Goal: Information Seeking & Learning: Learn about a topic

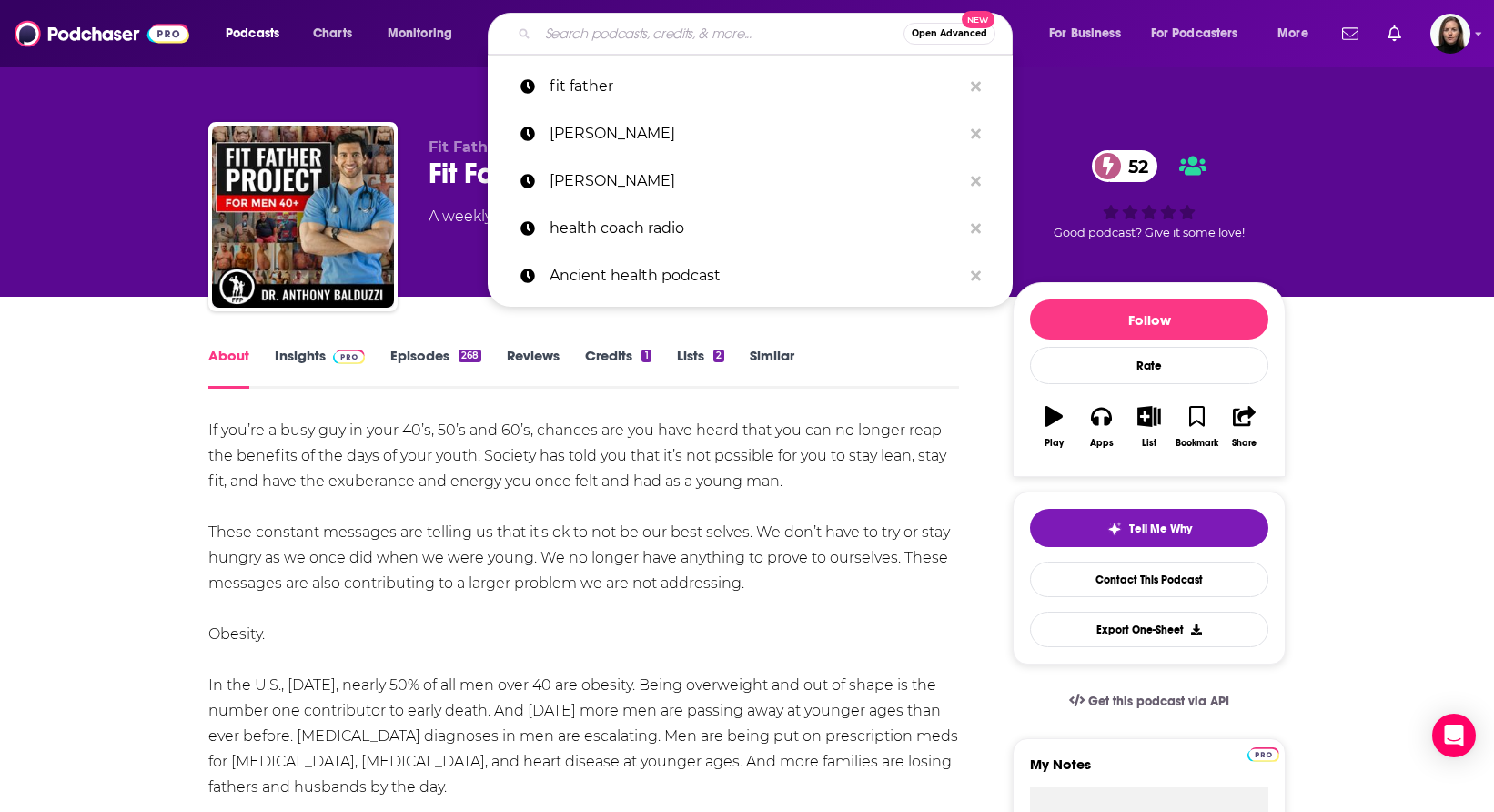
click at [590, 34] on input "Search podcasts, credits, & more..." at bounding box center [720, 33] width 366 height 29
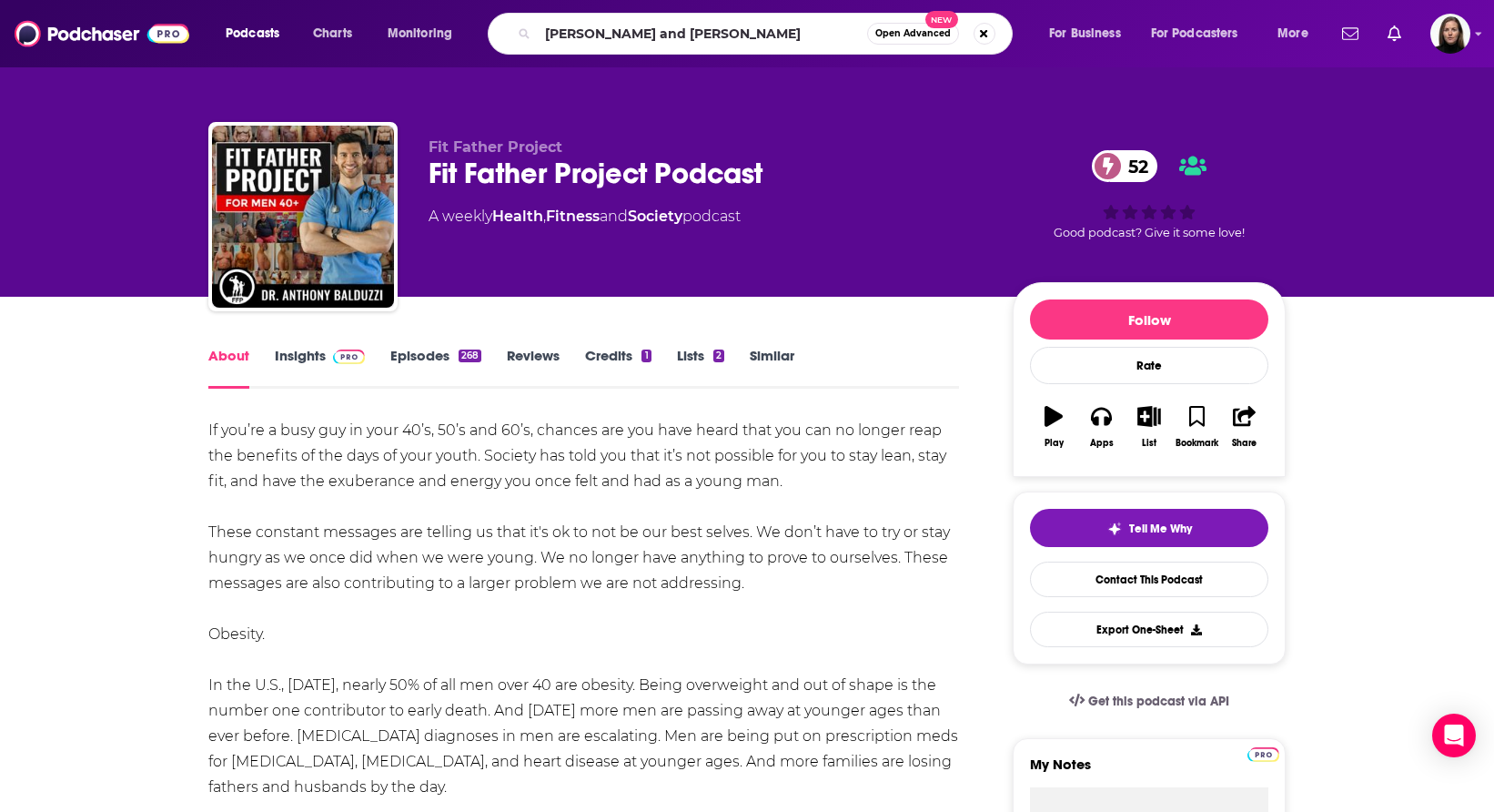
type input "[PERSON_NAME] and [PERSON_NAME]"
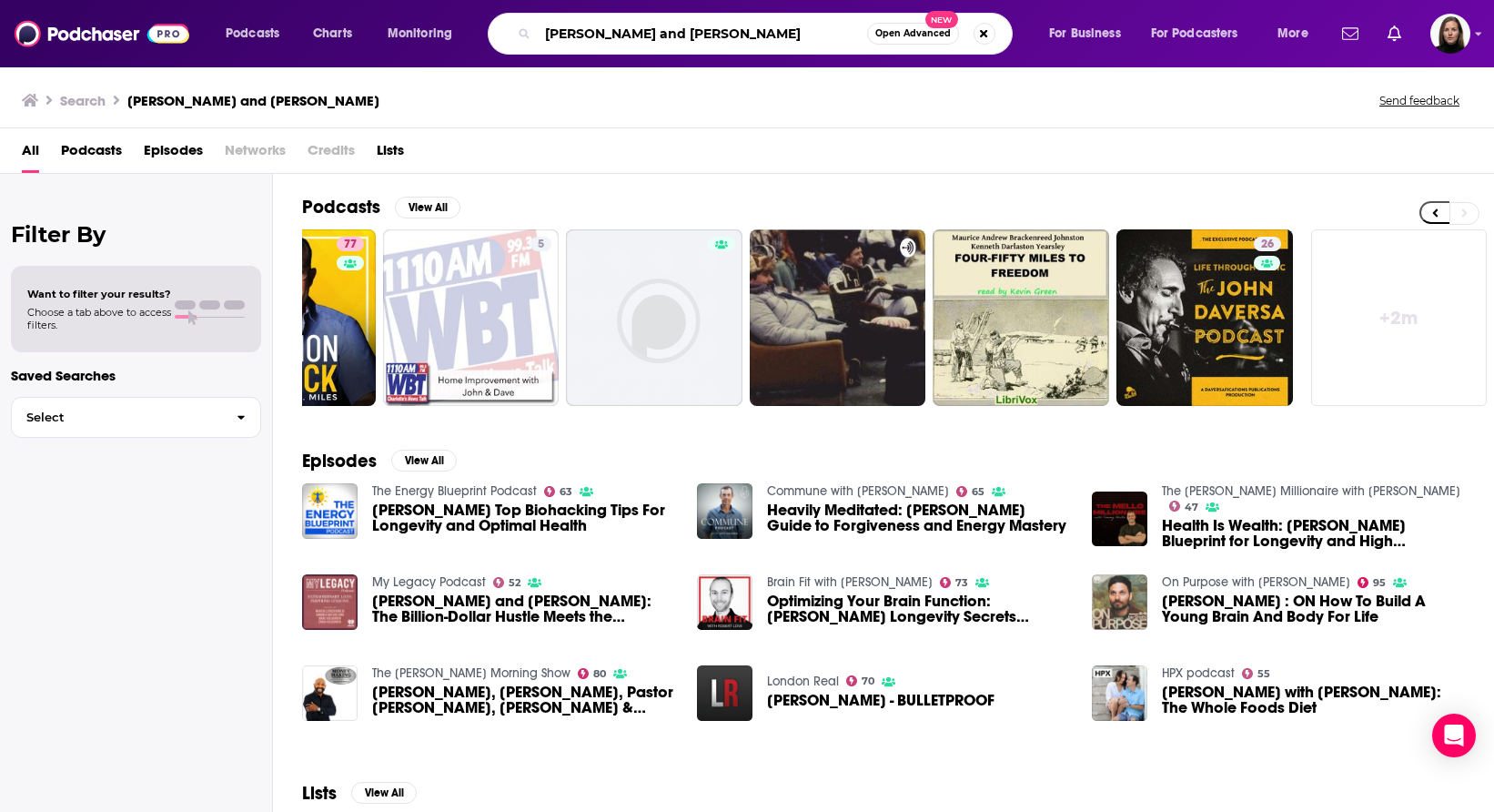
drag, startPoint x: 620, startPoint y: 32, endPoint x: 756, endPoint y: 32, distance: 136.0
click at [756, 32] on input "[PERSON_NAME] and [PERSON_NAME]" at bounding box center [703, 33] width 330 height 29
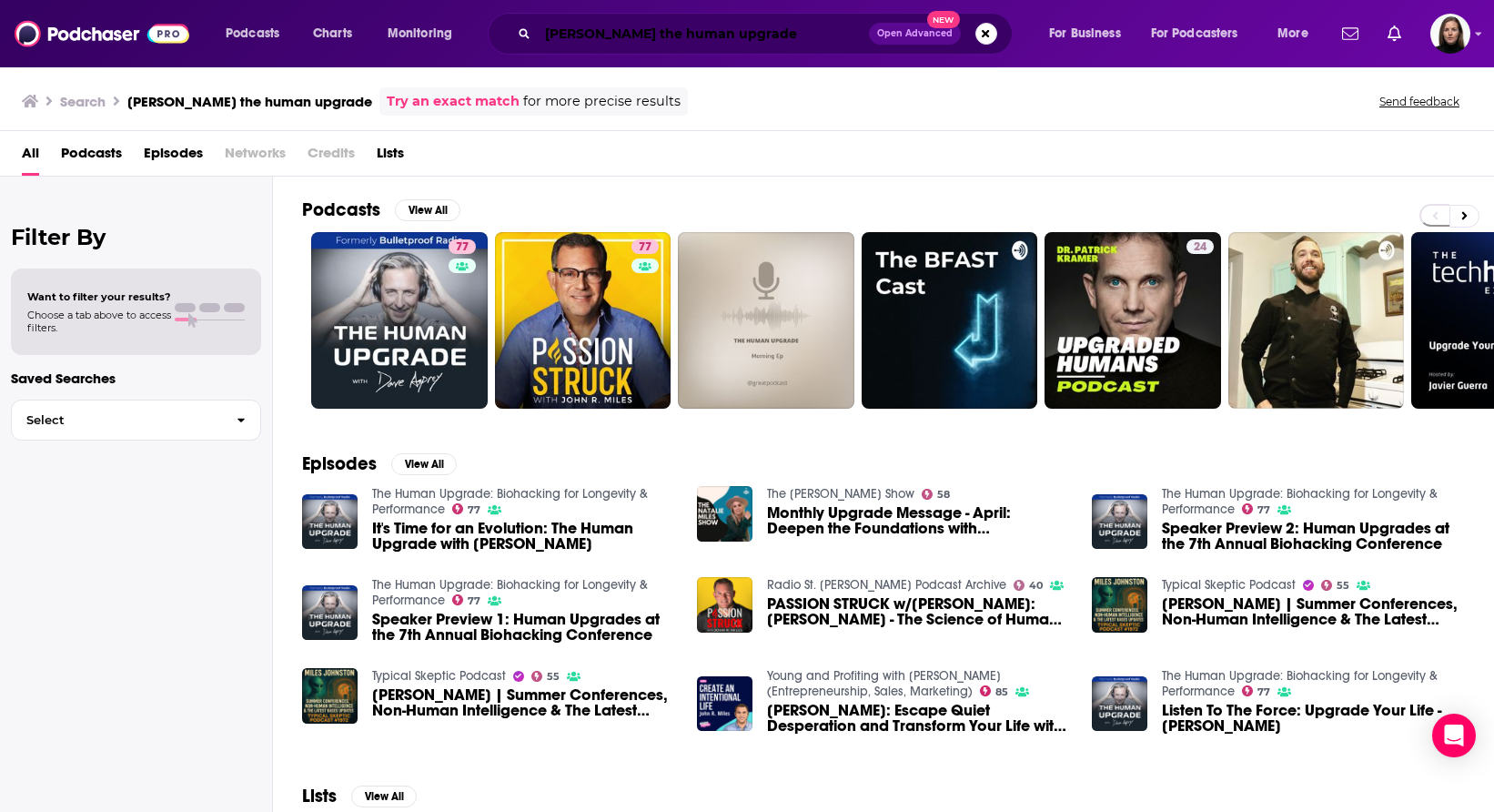
click at [557, 33] on input "[PERSON_NAME] the human upgrade" at bounding box center [703, 33] width 332 height 29
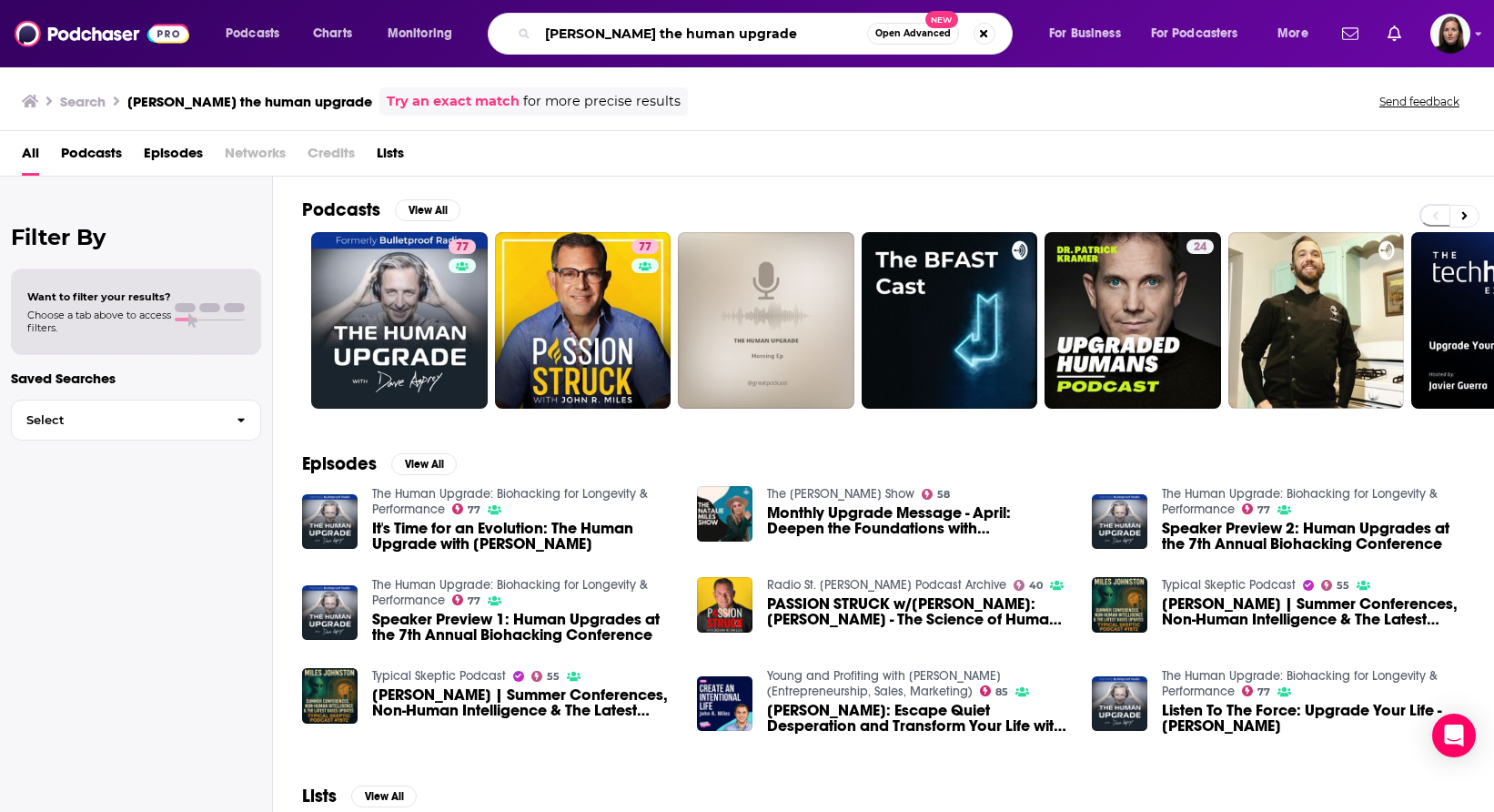
click at [557, 33] on input "[PERSON_NAME] the human upgrade" at bounding box center [703, 33] width 330 height 29
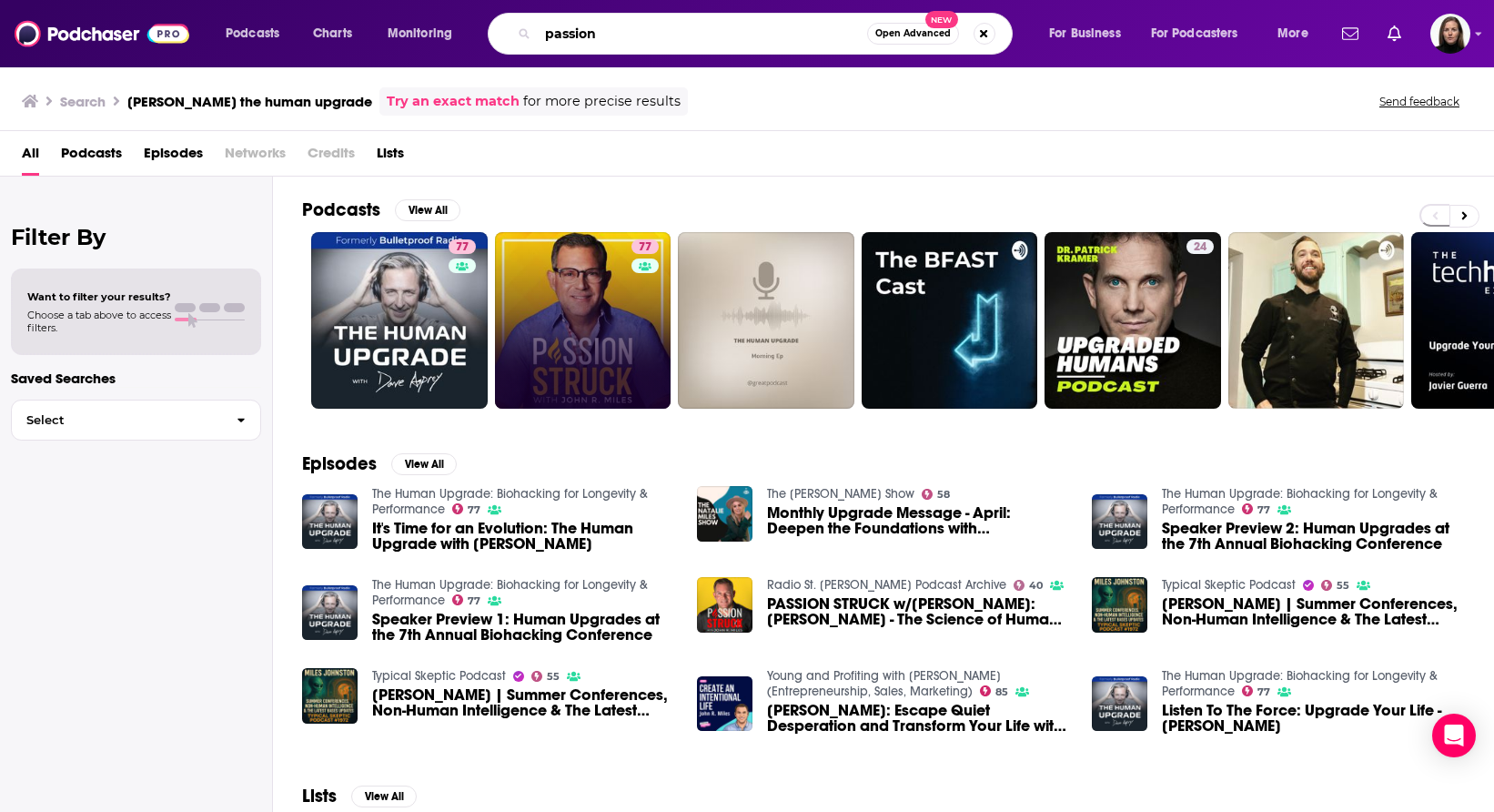
type input "passion"
click at [582, 285] on link "77 Passion Struck with John R. Miles" at bounding box center [583, 320] width 176 height 176
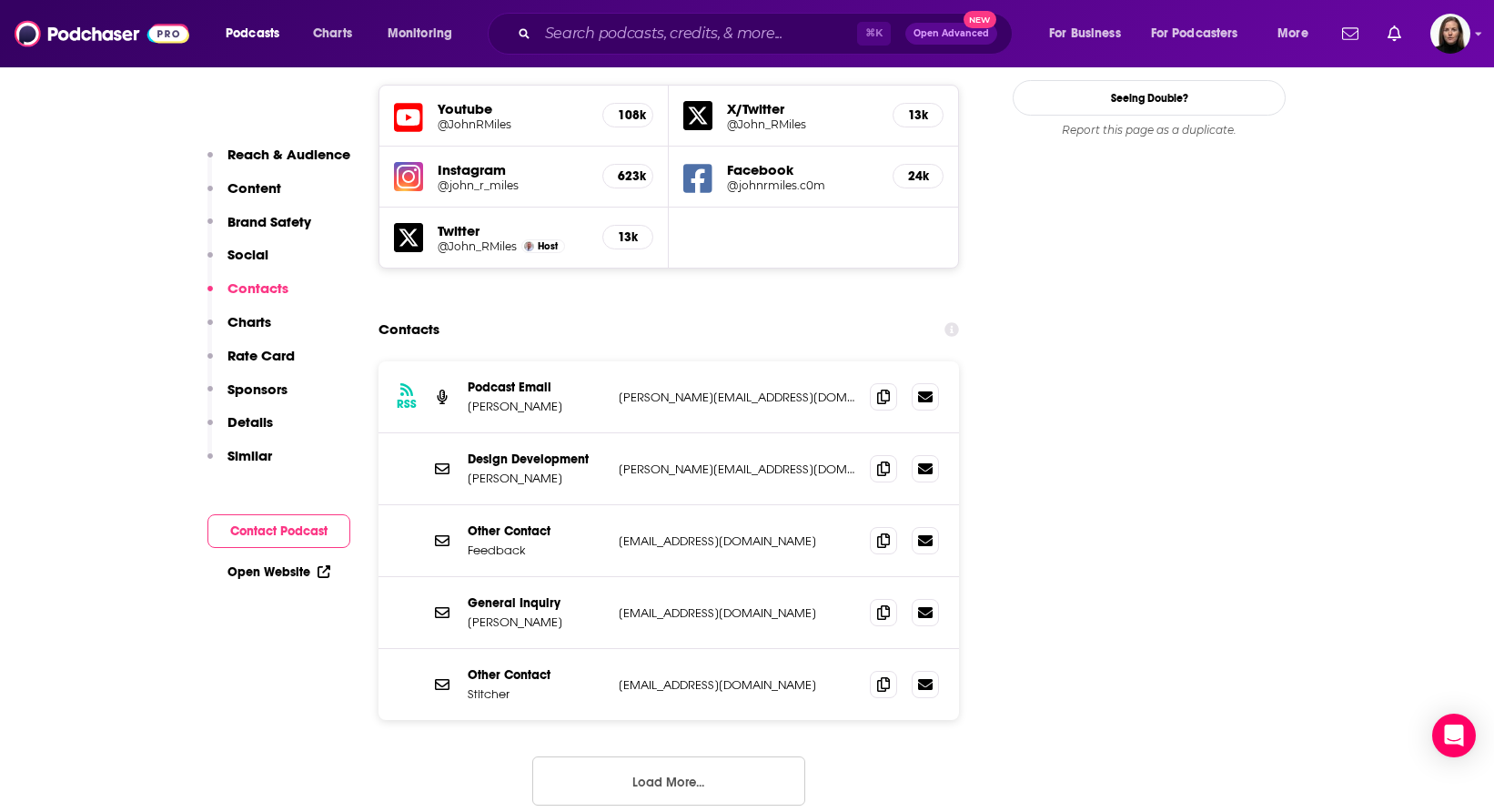
scroll to position [2142, 0]
click at [662, 754] on button "Load More..." at bounding box center [668, 778] width 273 height 49
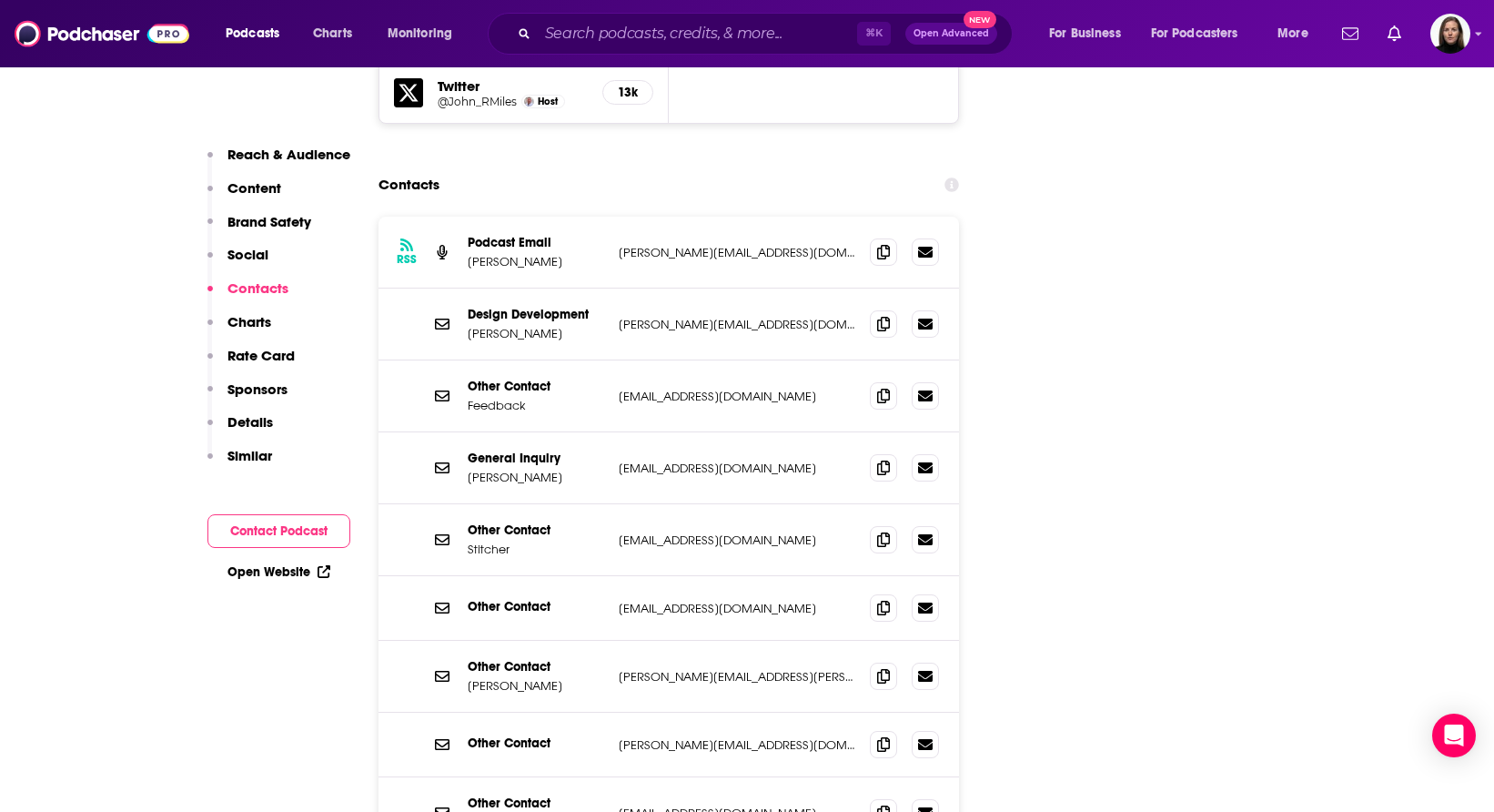
scroll to position [2309, 0]
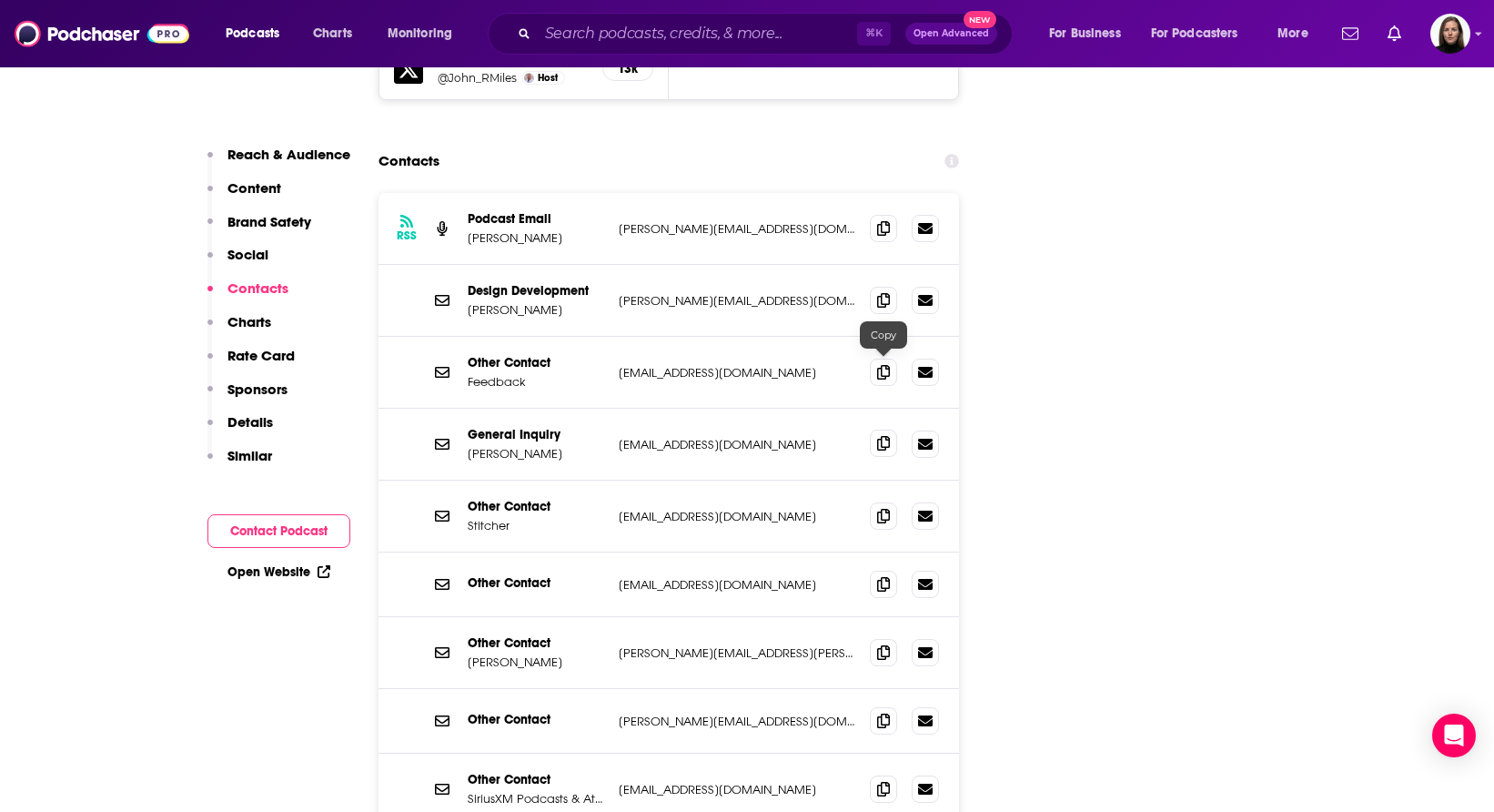
click at [882, 436] on icon at bounding box center [884, 443] width 13 height 15
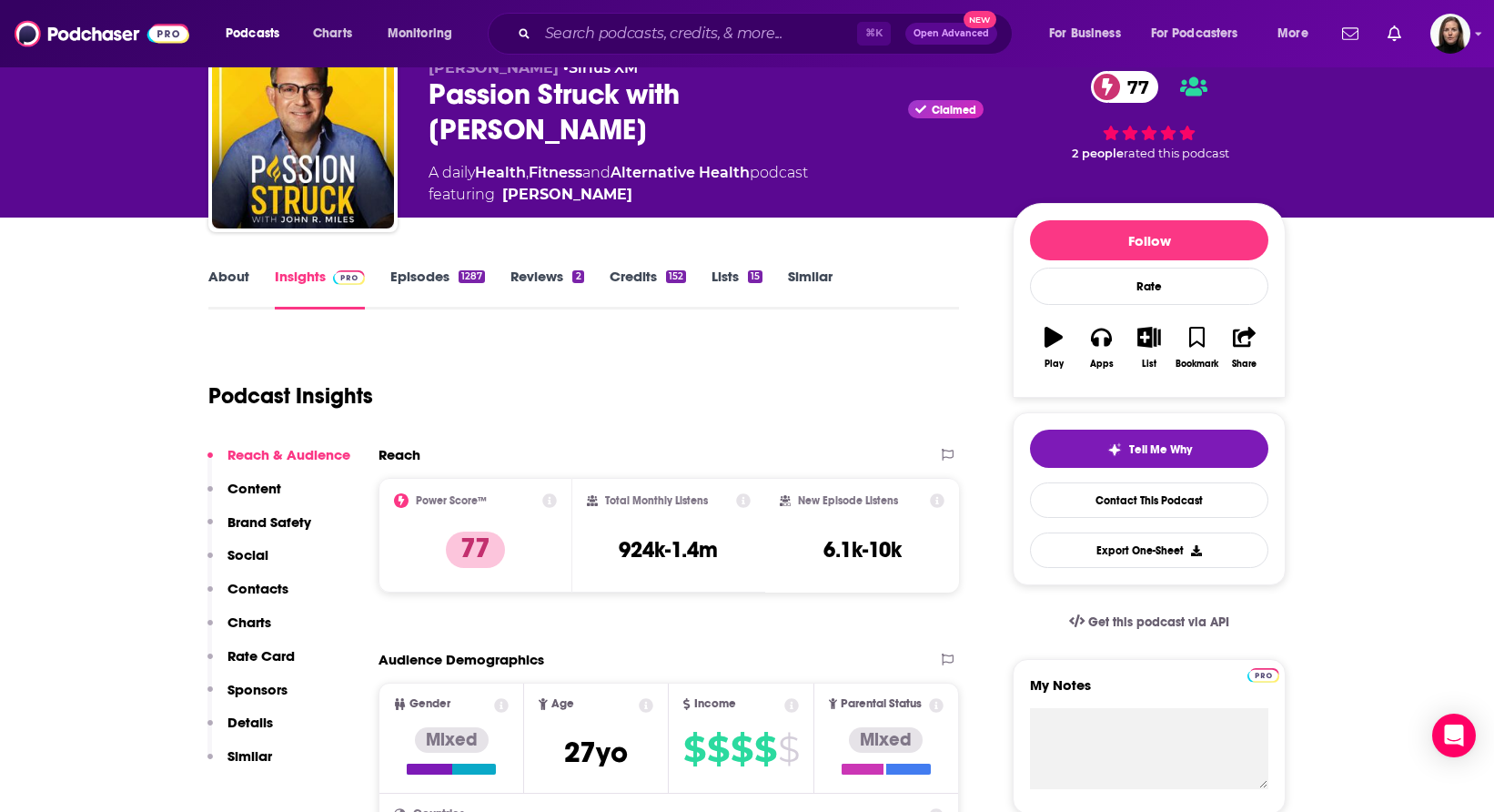
scroll to position [0, 0]
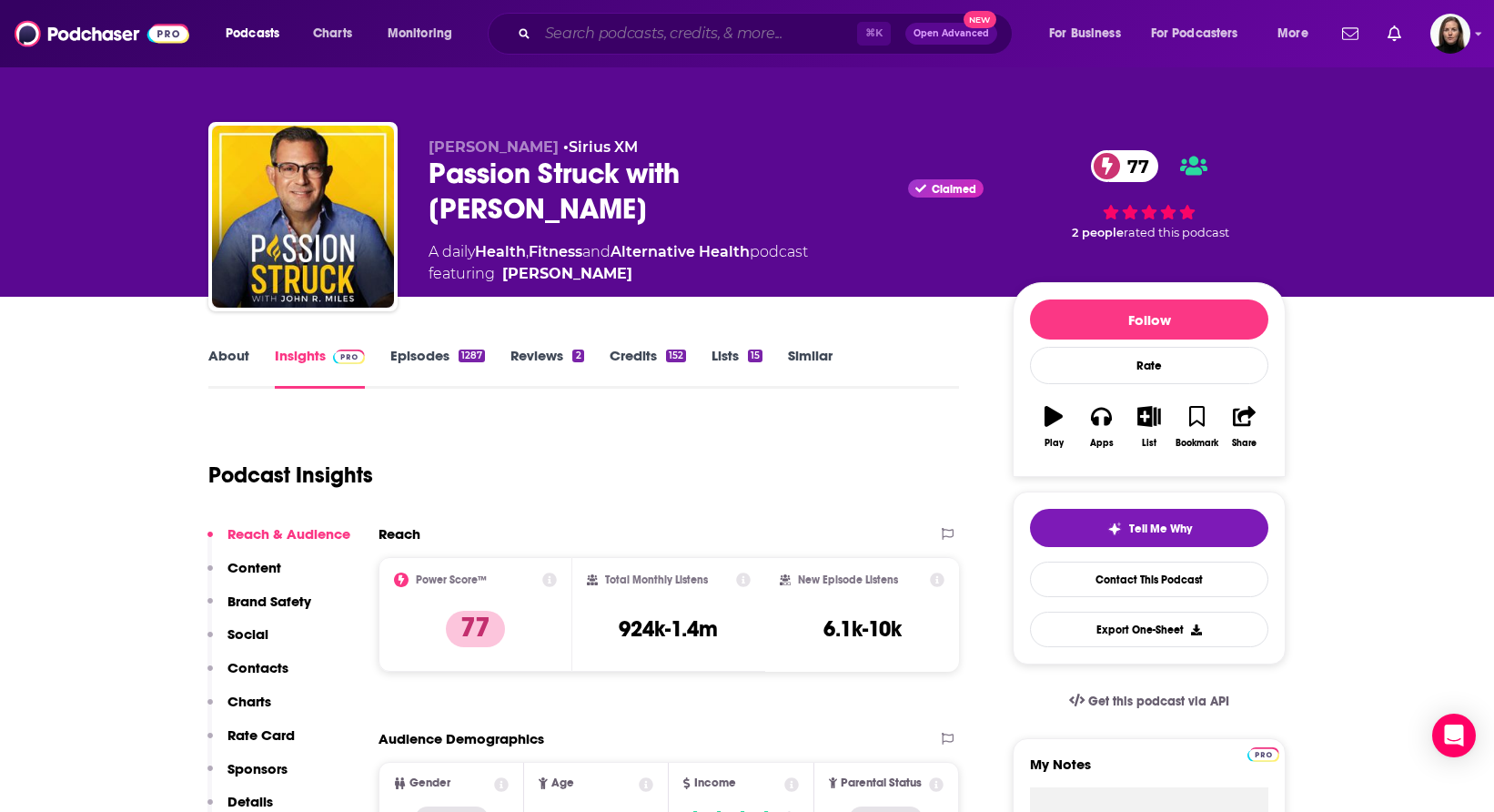
click at [548, 37] on input "Search podcasts, credits, & more..." at bounding box center [697, 33] width 319 height 29
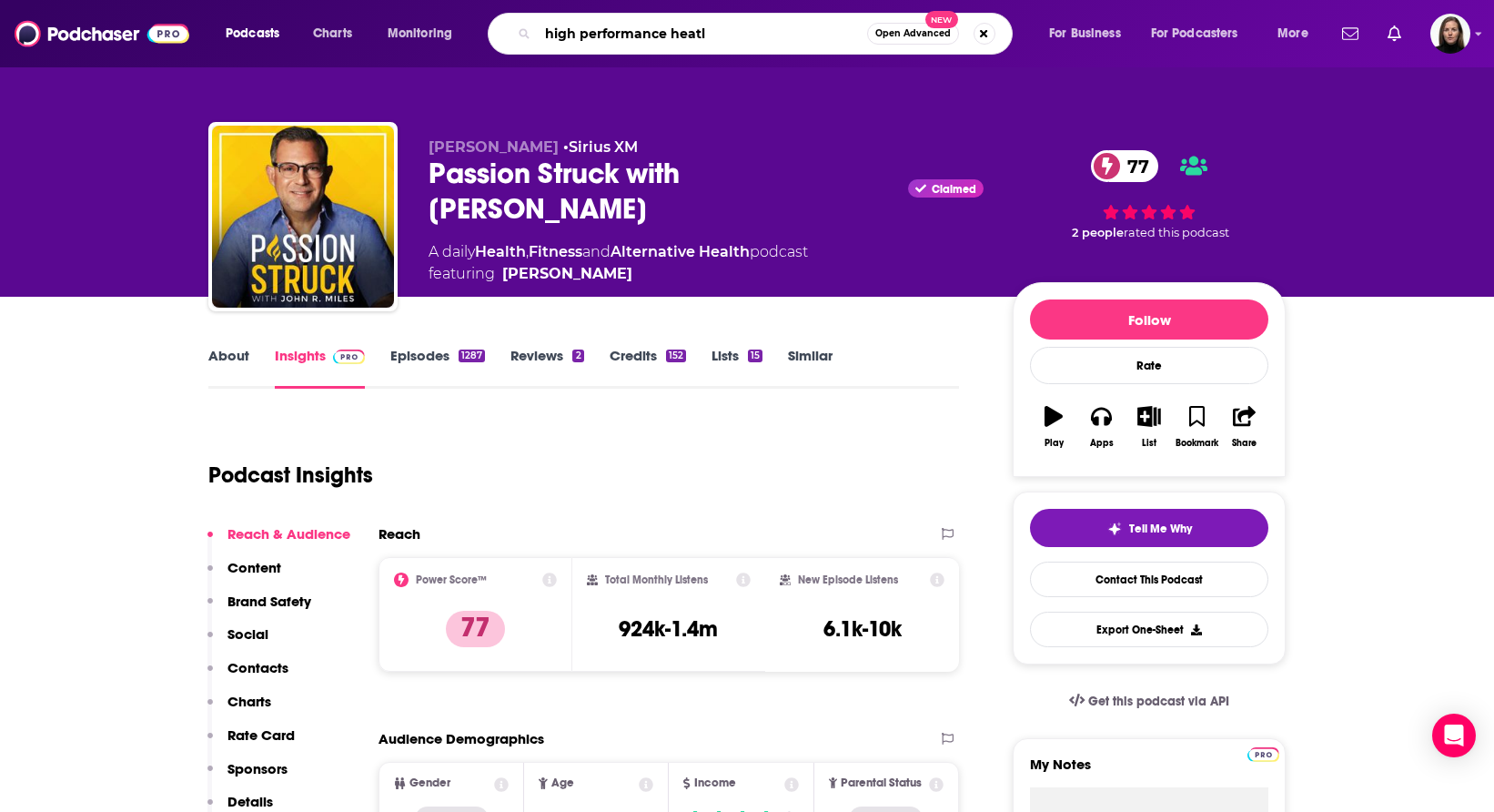
type input "high performance heatlh"
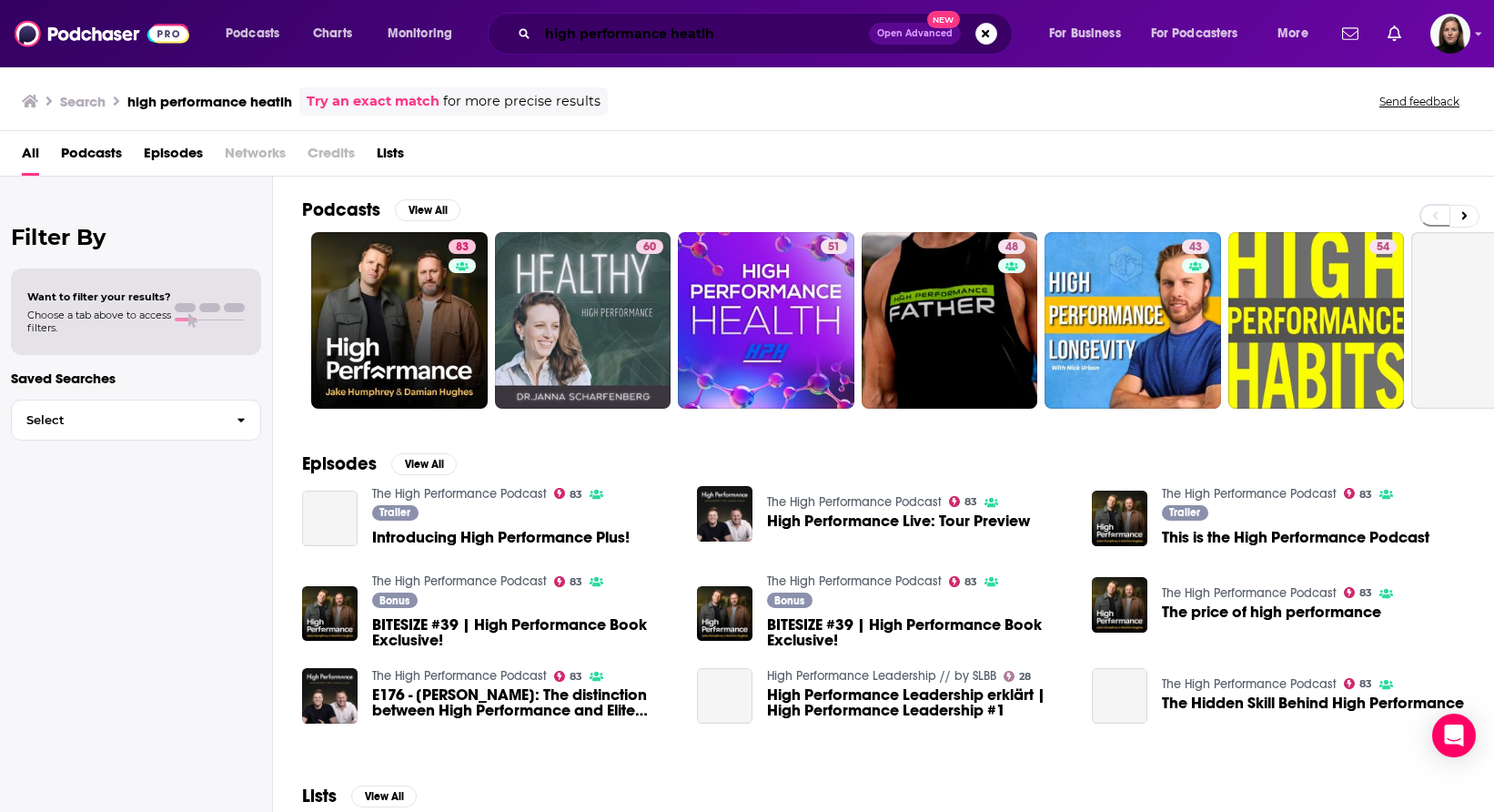
click at [685, 37] on input "high performance heatlh" at bounding box center [703, 33] width 332 height 29
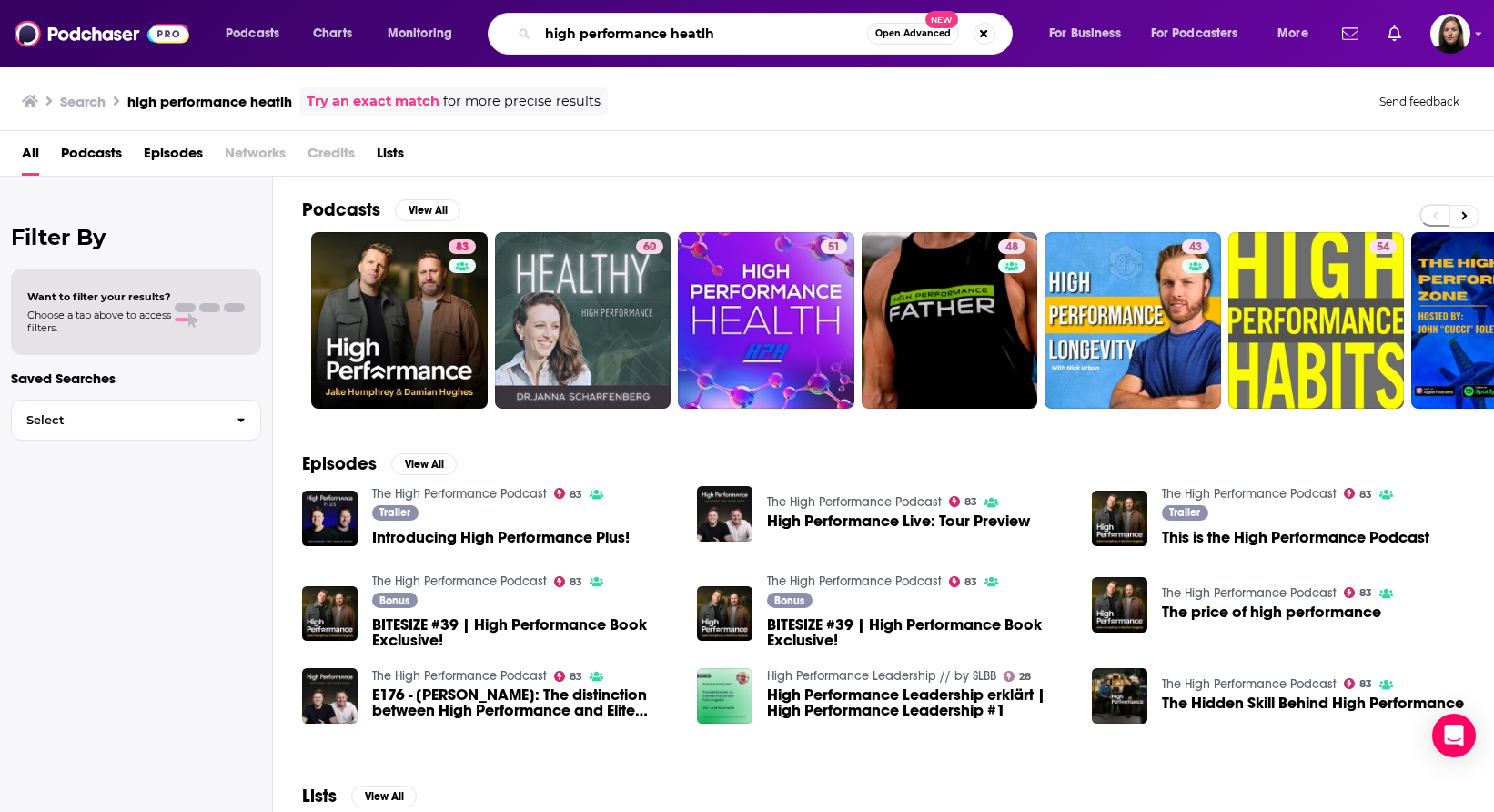
click at [685, 37] on input "high performance heatlh" at bounding box center [703, 33] width 330 height 29
type input "high performance health"
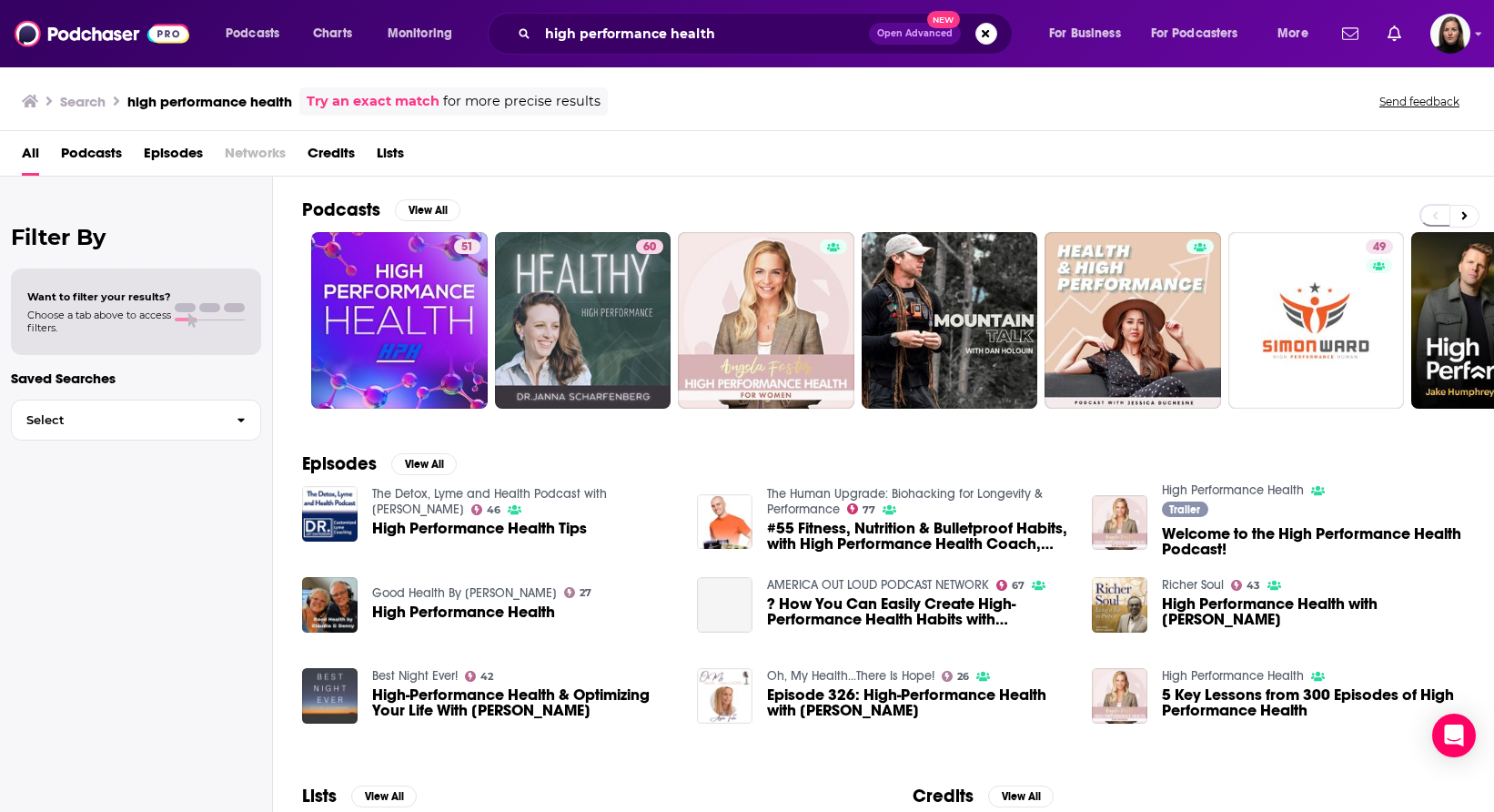
scroll to position [5, 0]
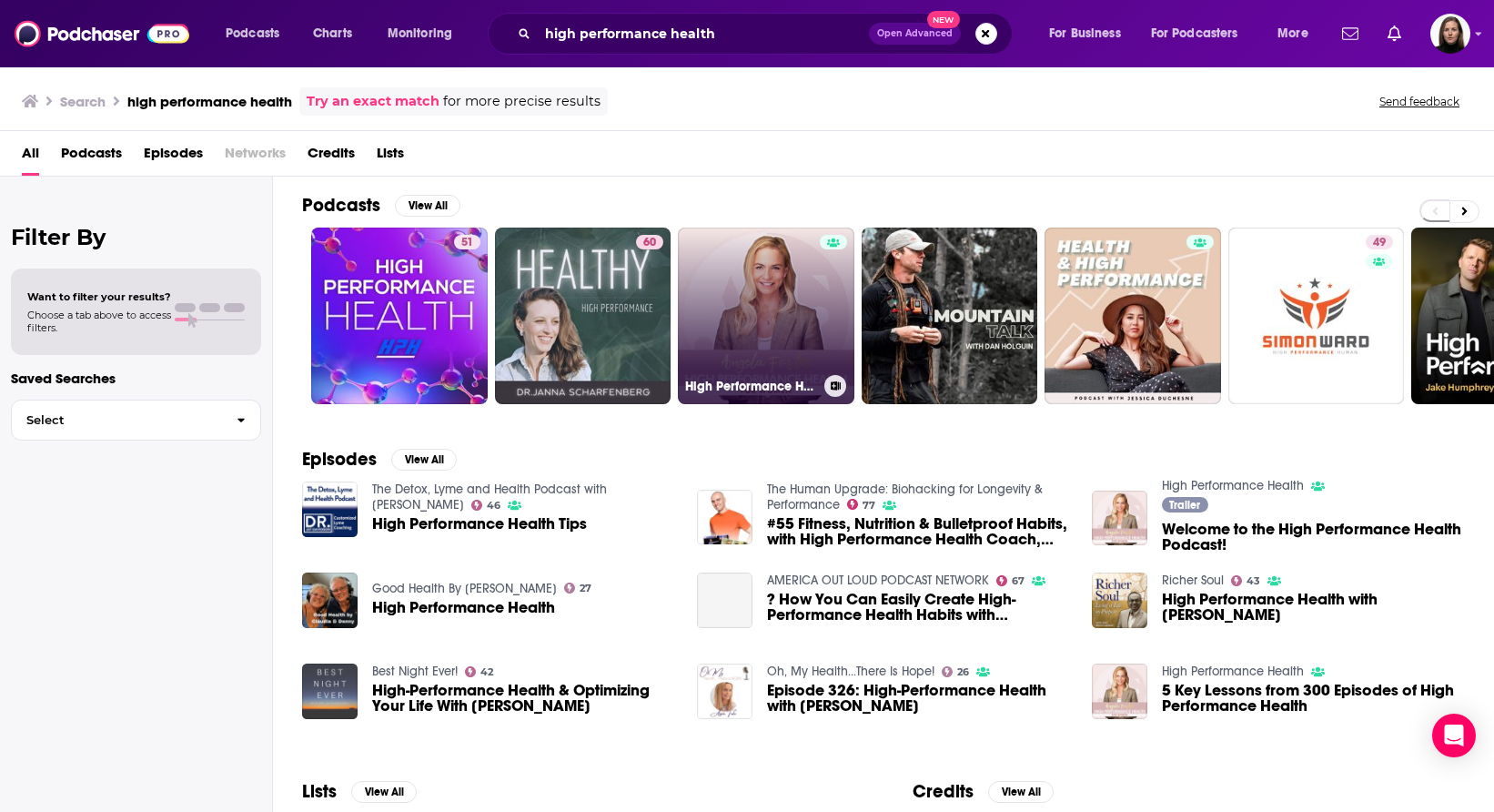
click at [759, 330] on link "High Performance Health" at bounding box center [766, 316] width 176 height 176
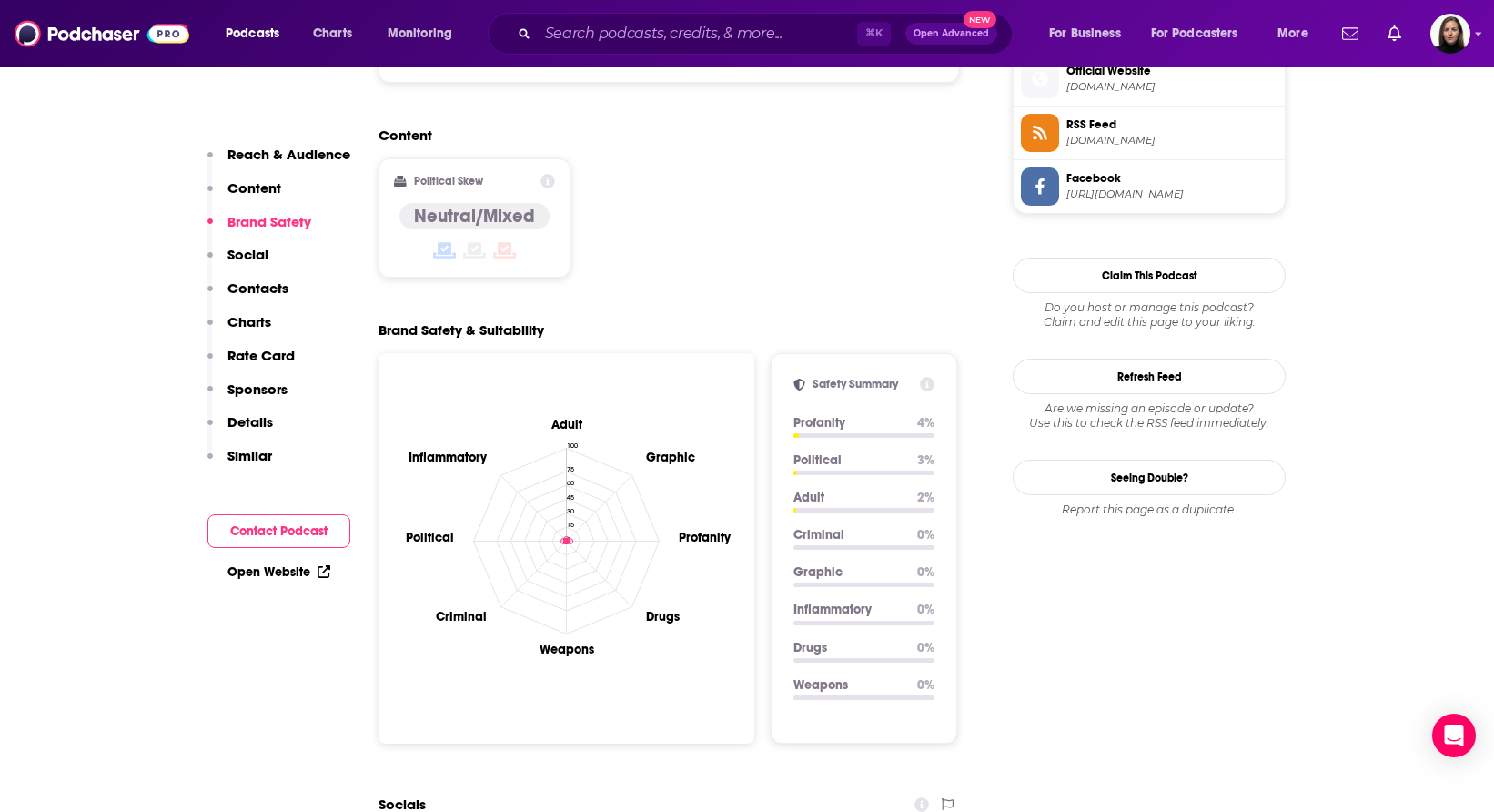
scroll to position [1609, 0]
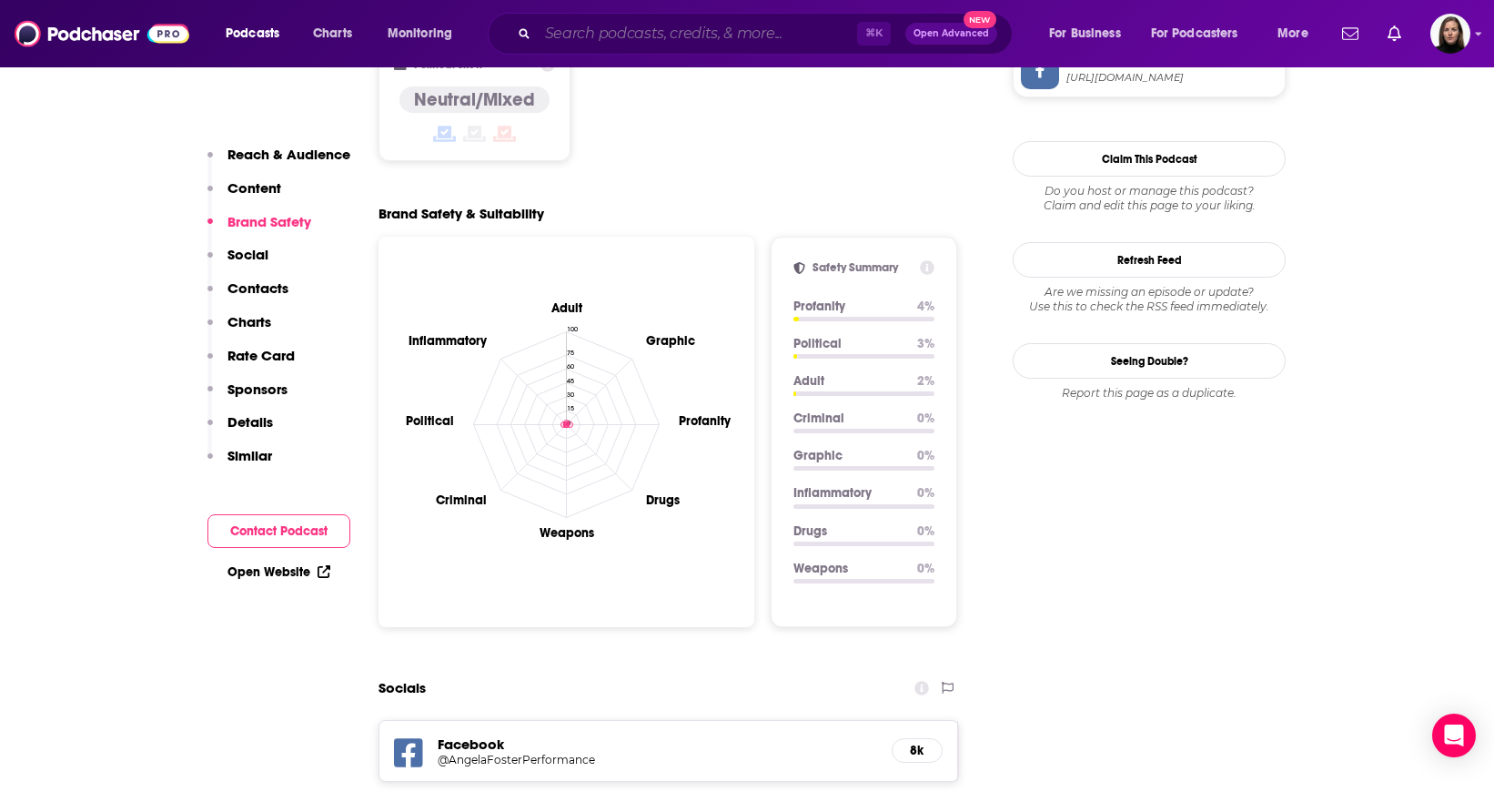
click at [621, 42] on input "Search podcasts, credits, & more..." at bounding box center [697, 33] width 319 height 29
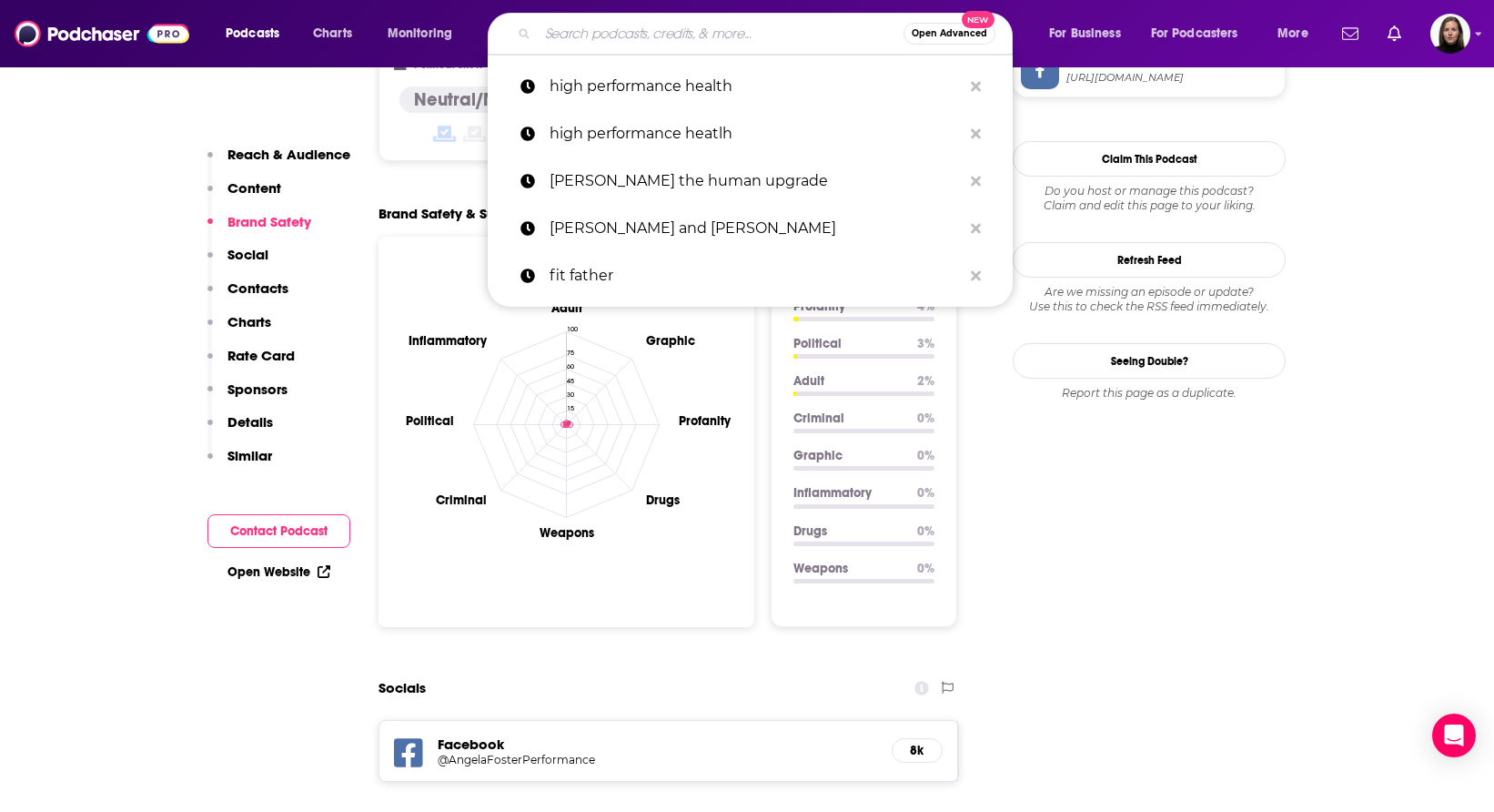
click at [456, 81] on div "Content Political Skew Neutral/Mixed" at bounding box center [669, 93] width 581 height 166
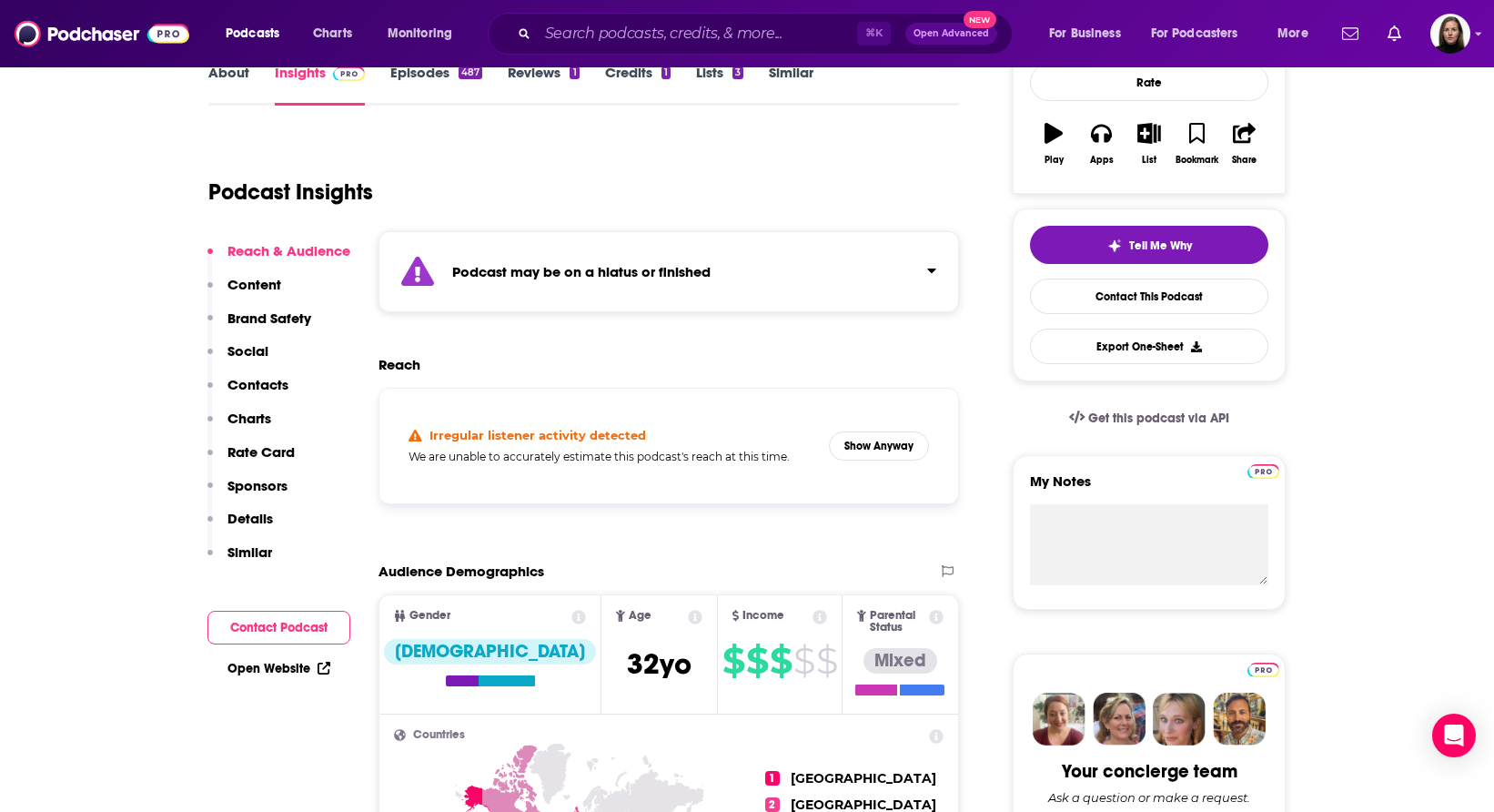
scroll to position [0, 0]
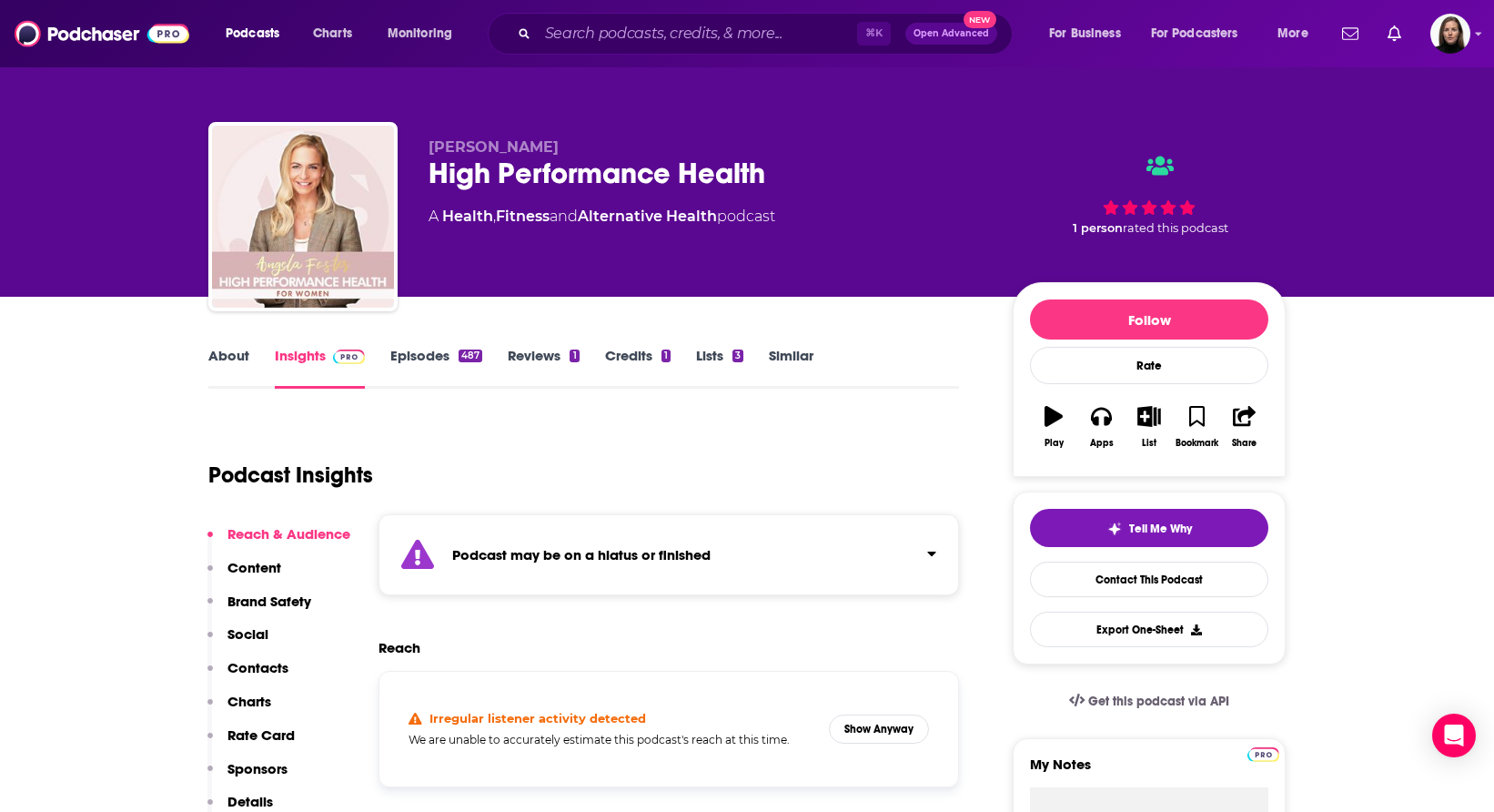
click at [607, 168] on div "High Performance Health" at bounding box center [706, 173] width 555 height 36
click at [560, 27] on input "Search podcasts, credits, & more..." at bounding box center [697, 33] width 319 height 29
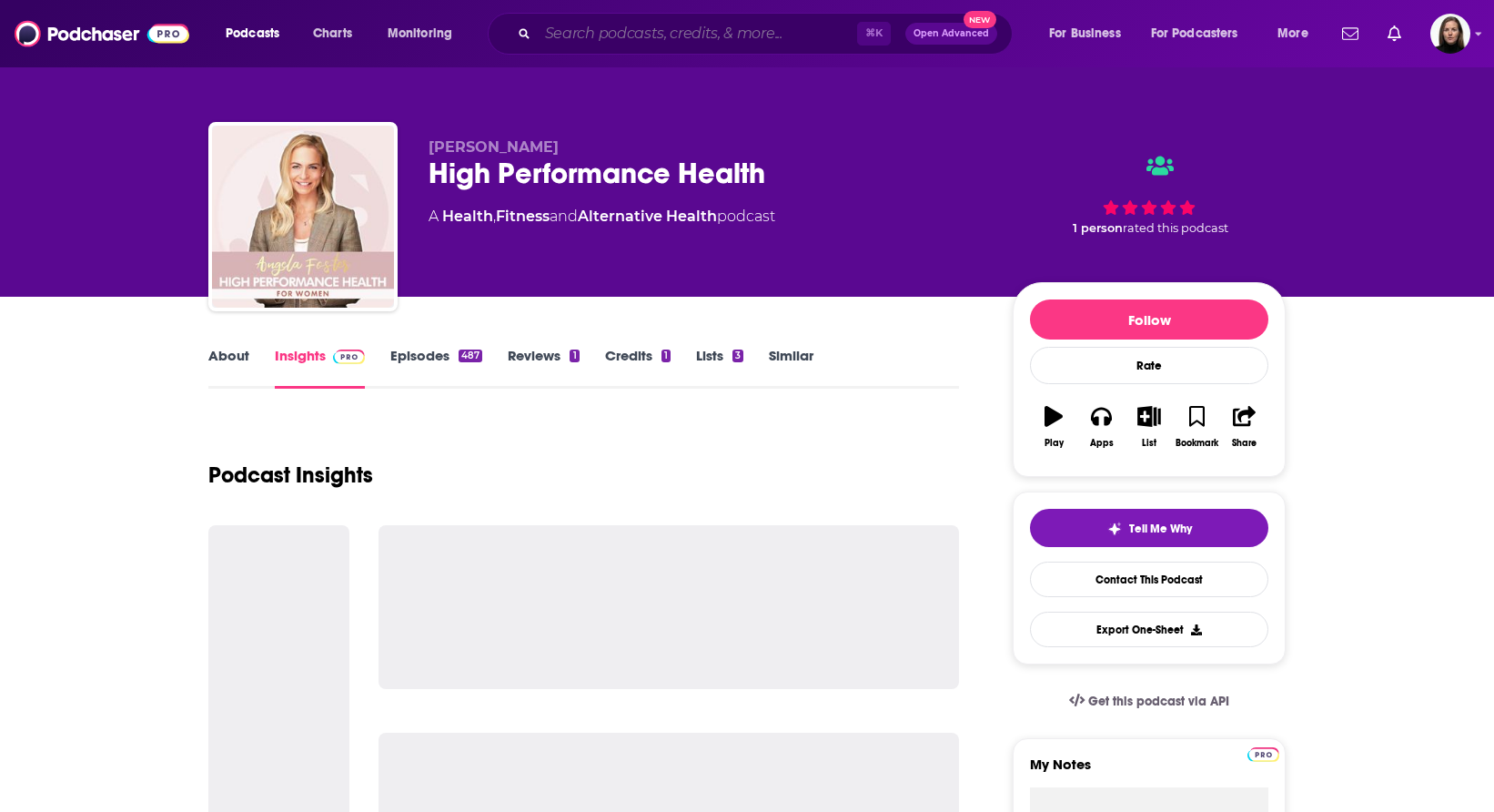
click at [552, 30] on input "Search podcasts, credits, & more..." at bounding box center [697, 33] width 319 height 29
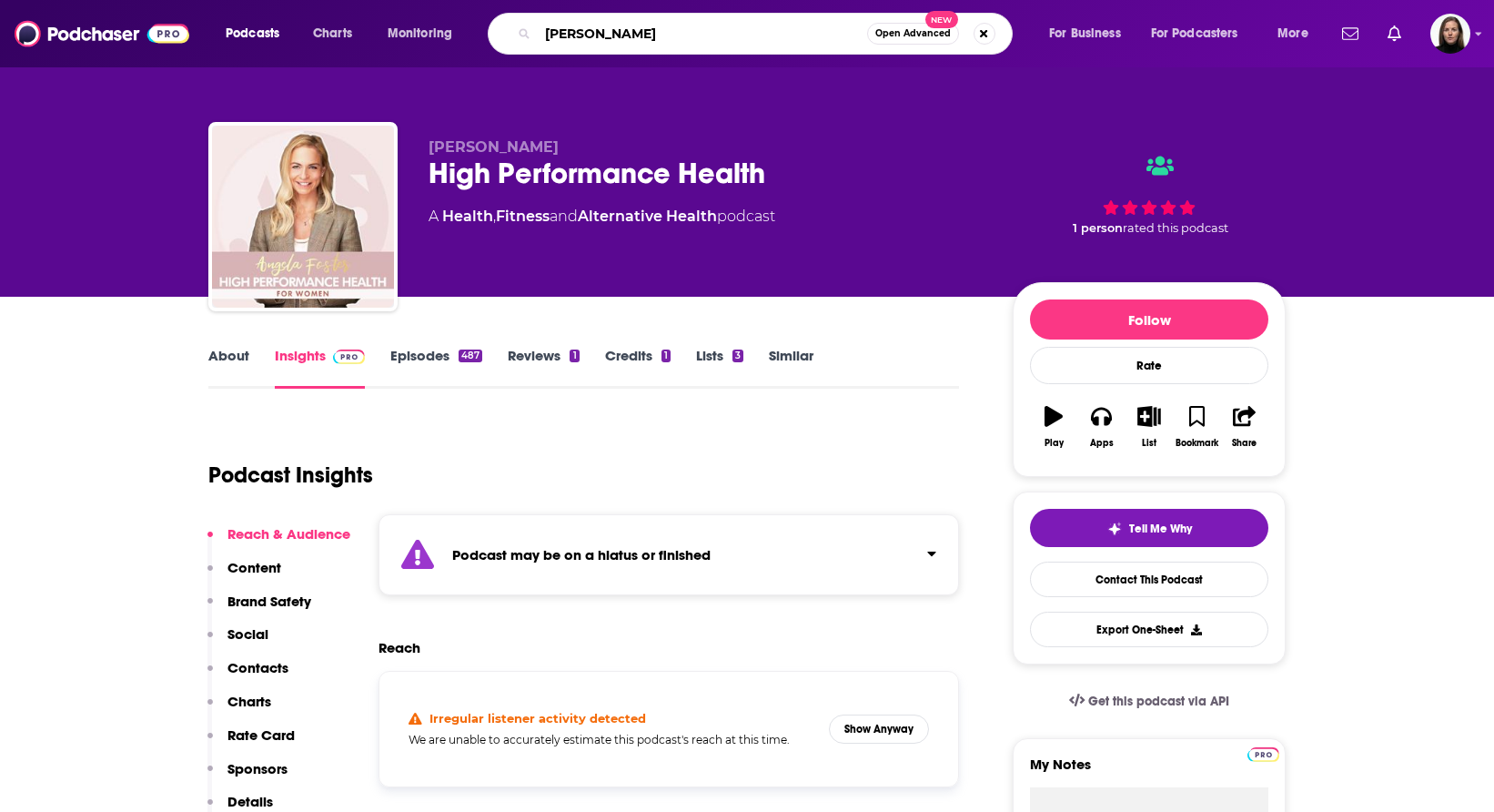
type input "[PERSON_NAME]"
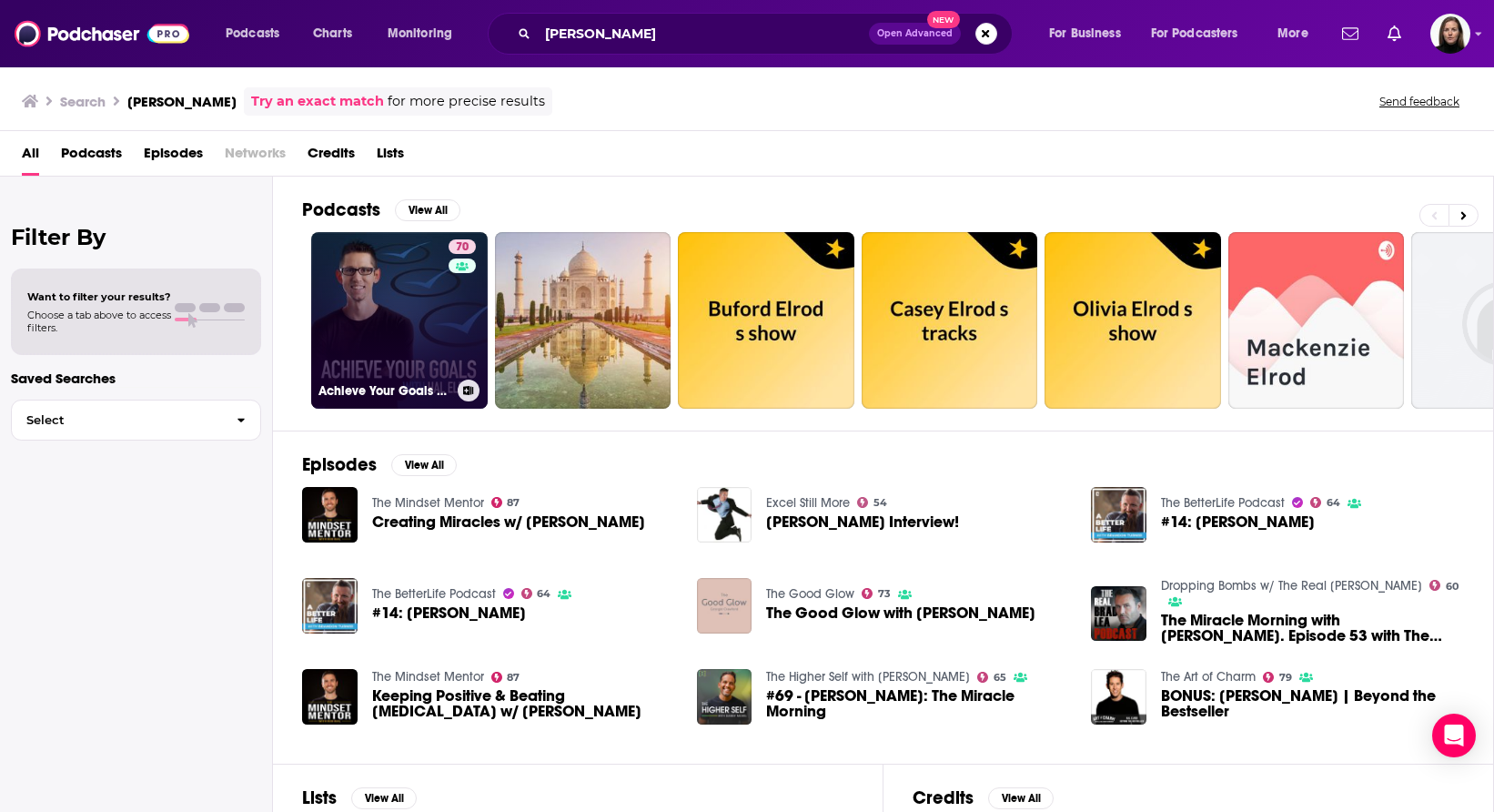
click at [430, 303] on link "70 Achieve Your Goals with [PERSON_NAME]" at bounding box center [399, 320] width 176 height 176
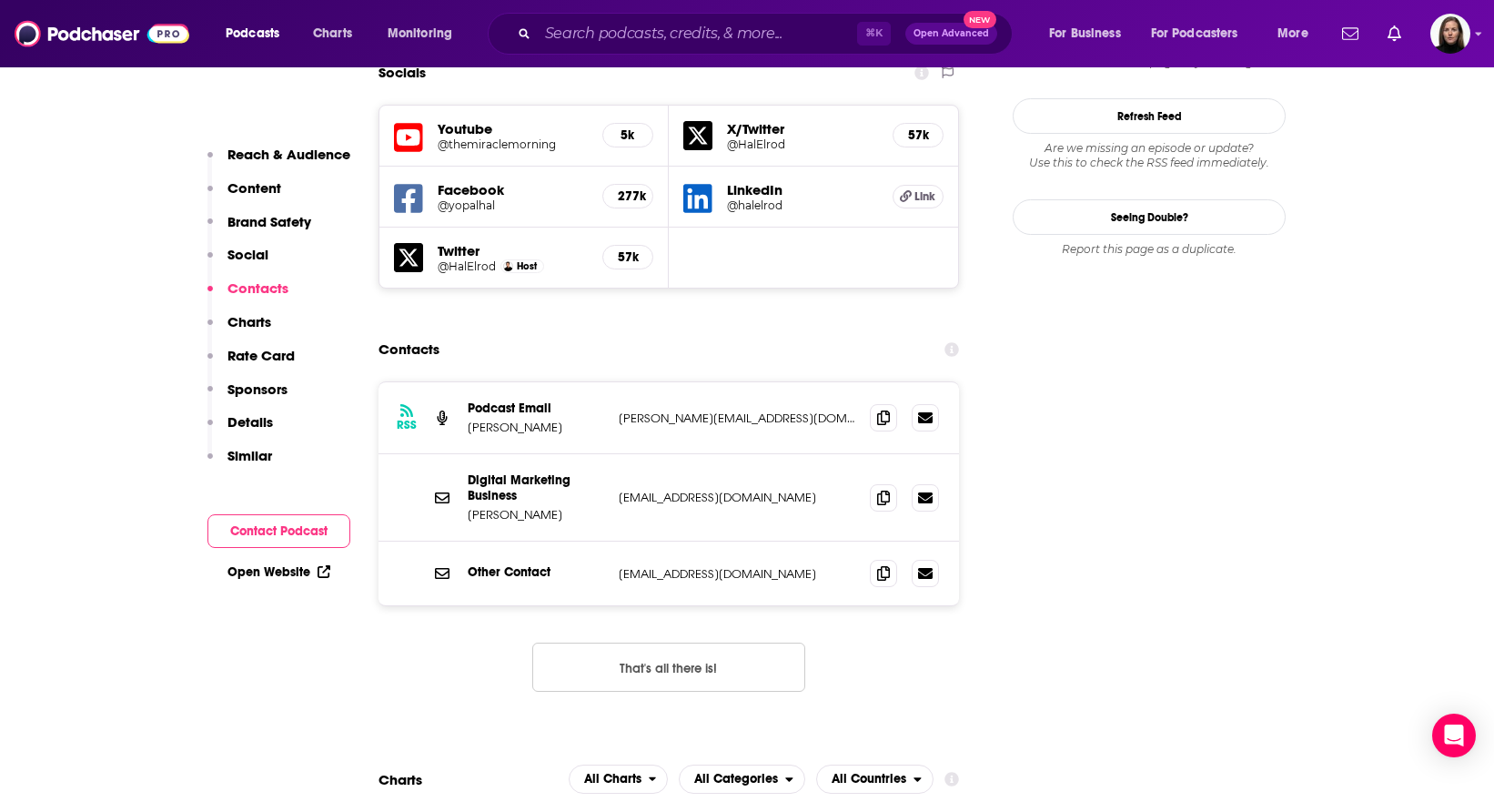
scroll to position [2082, 0]
click at [881, 488] on icon at bounding box center [884, 495] width 13 height 15
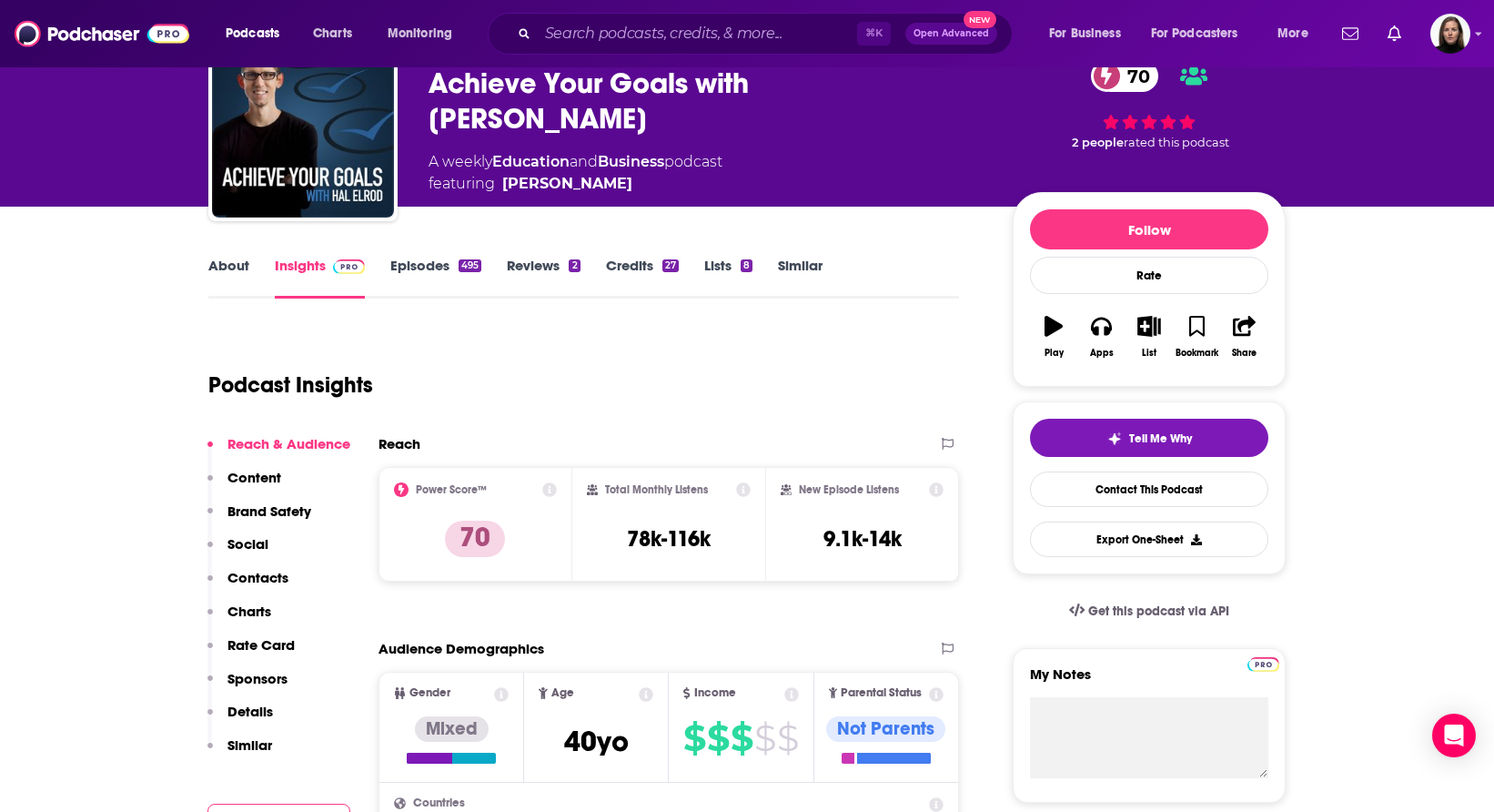
scroll to position [133, 0]
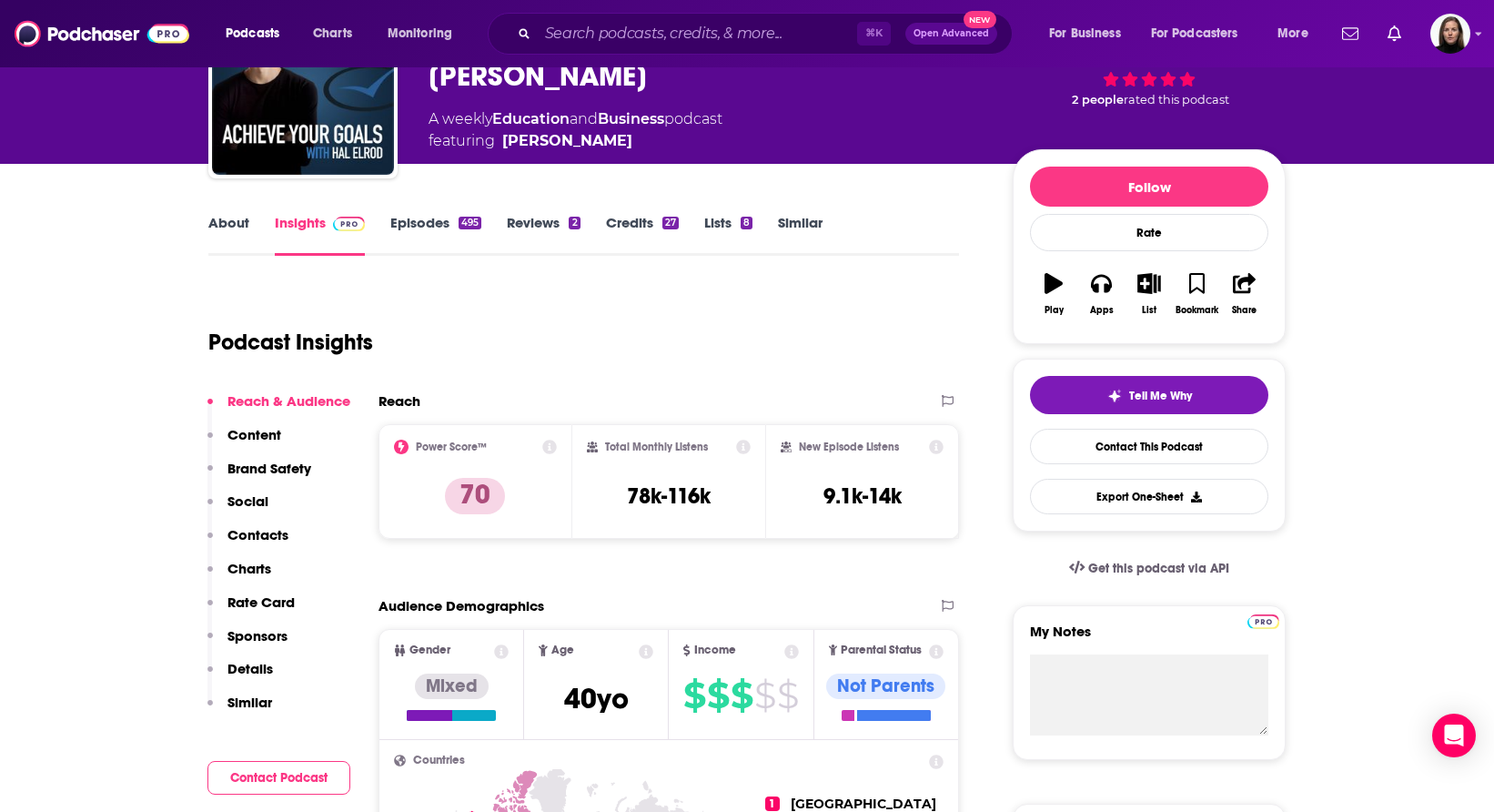
click at [407, 222] on link "Episodes 495" at bounding box center [436, 234] width 91 height 42
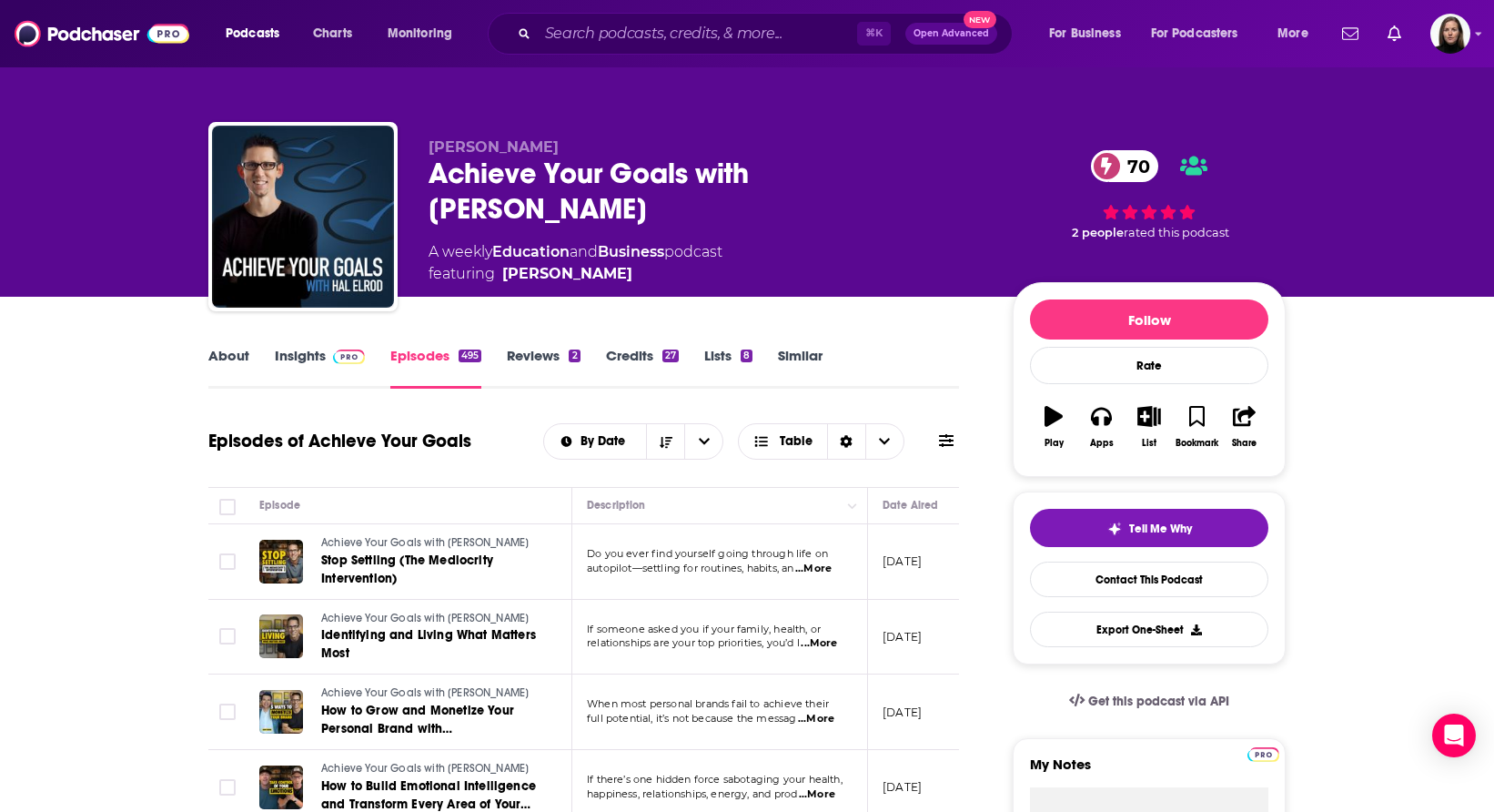
click at [293, 354] on link "Insights" at bounding box center [319, 367] width 90 height 42
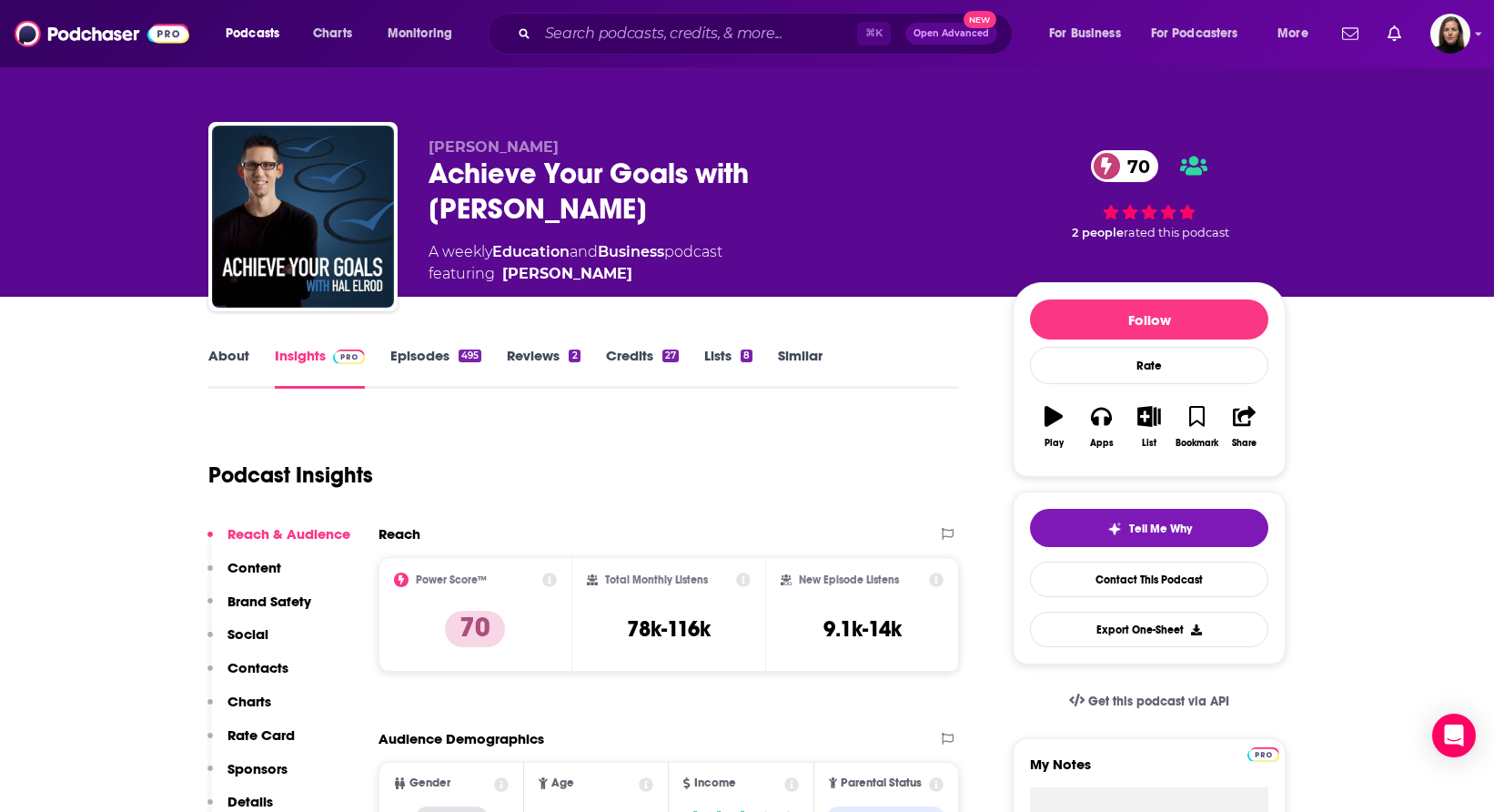
click at [236, 357] on link "About" at bounding box center [229, 367] width 41 height 42
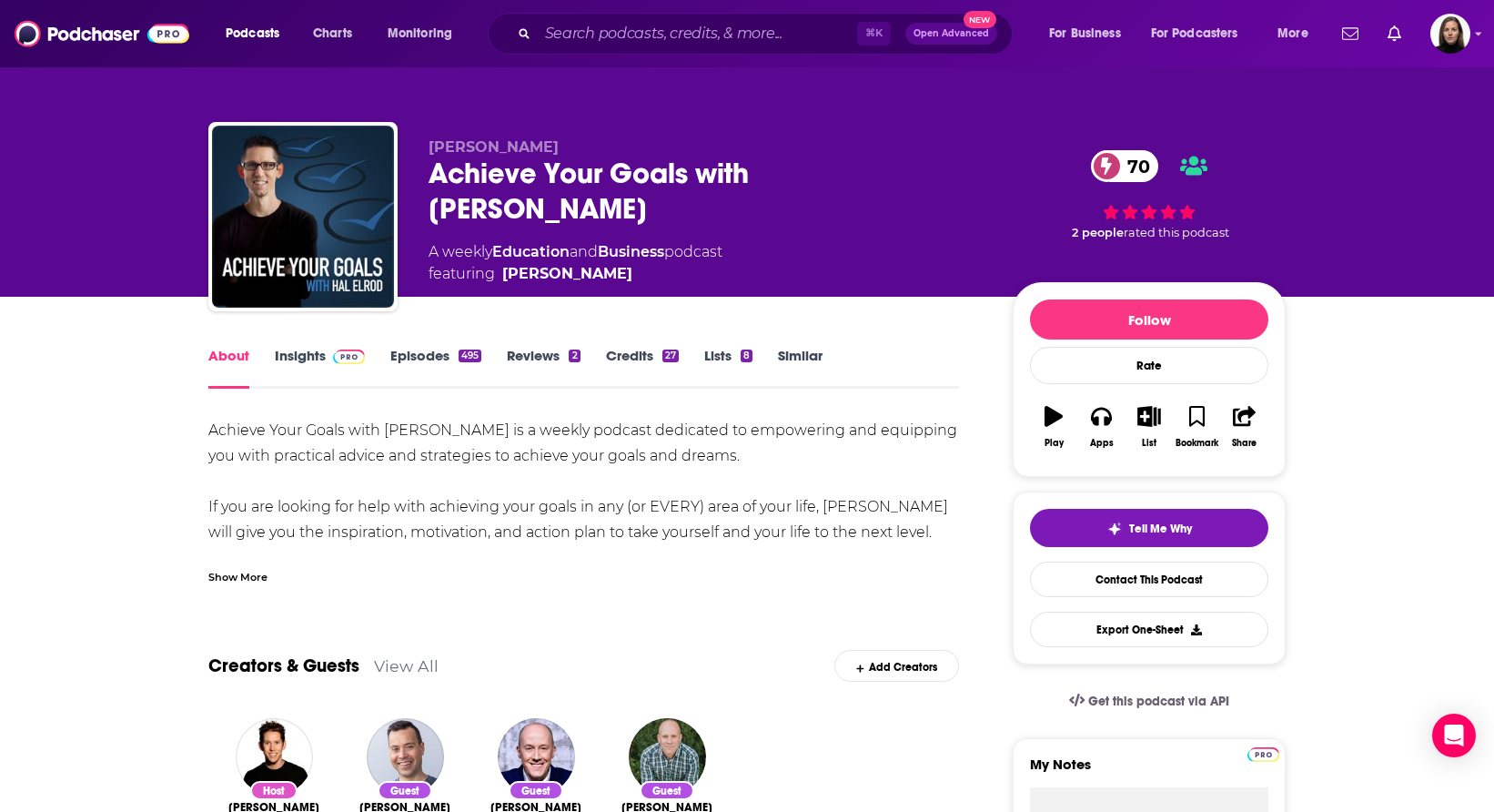
click at [251, 580] on div "Show More" at bounding box center [237, 575] width 59 height 17
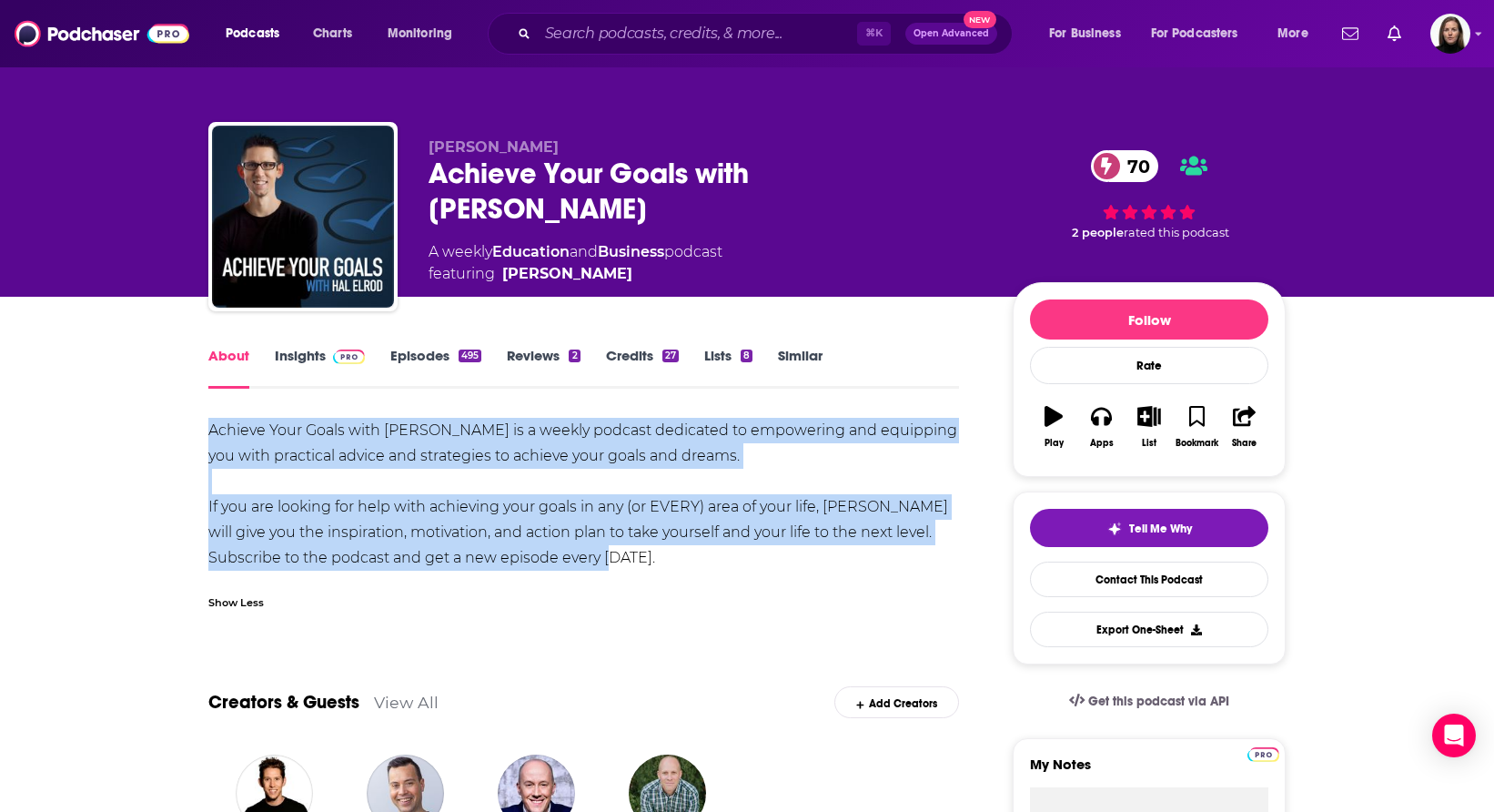
drag, startPoint x: 606, startPoint y: 559, endPoint x: 211, endPoint y: 406, distance: 423.6
copy div "Achieve Your Goals with [PERSON_NAME] is a weekly podcast dedicated to empoweri…"
click at [556, 35] on input "Search podcasts, credits, & more..." at bounding box center [697, 33] width 319 height 29
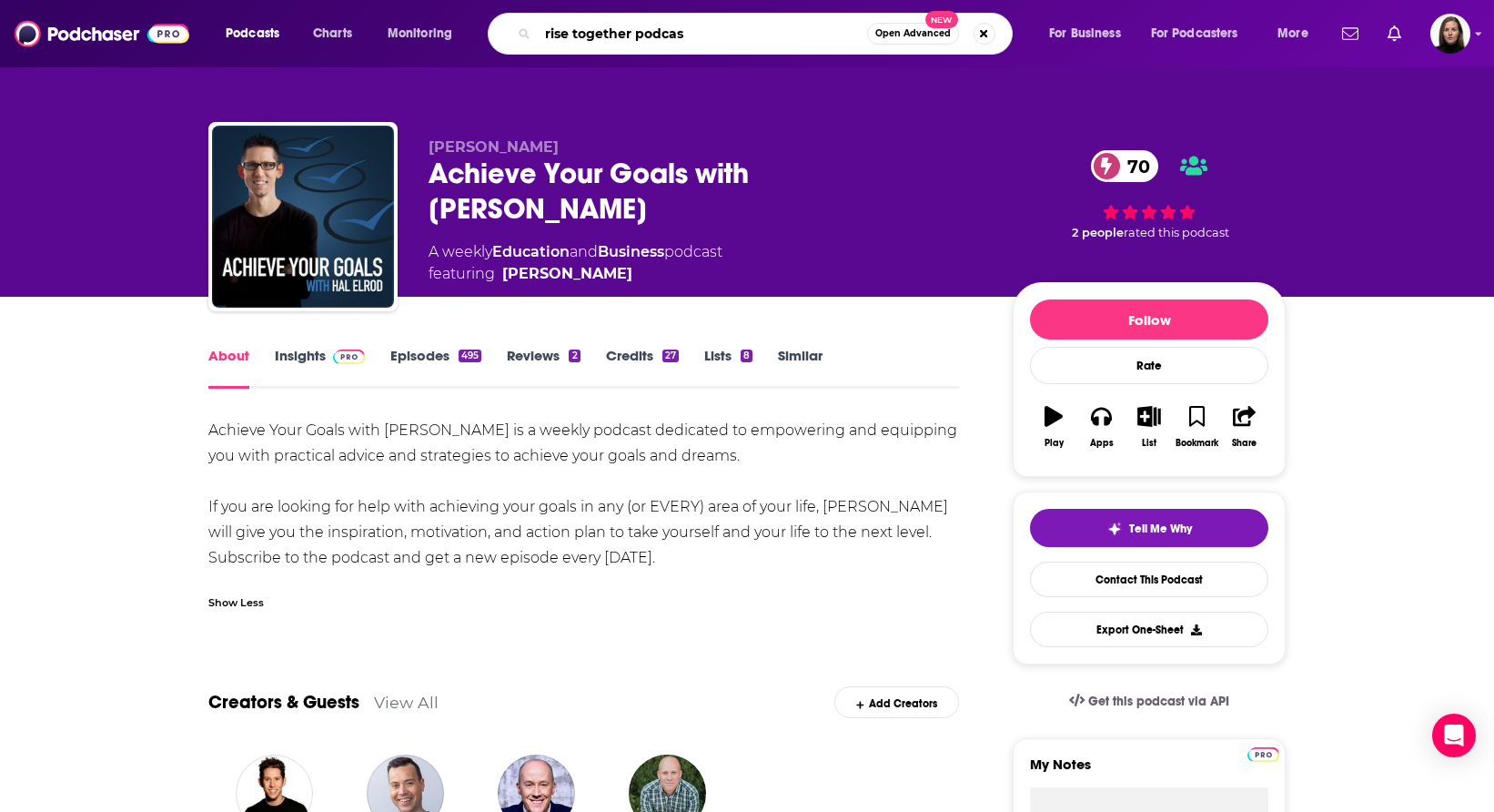
type input "rise together podcast"
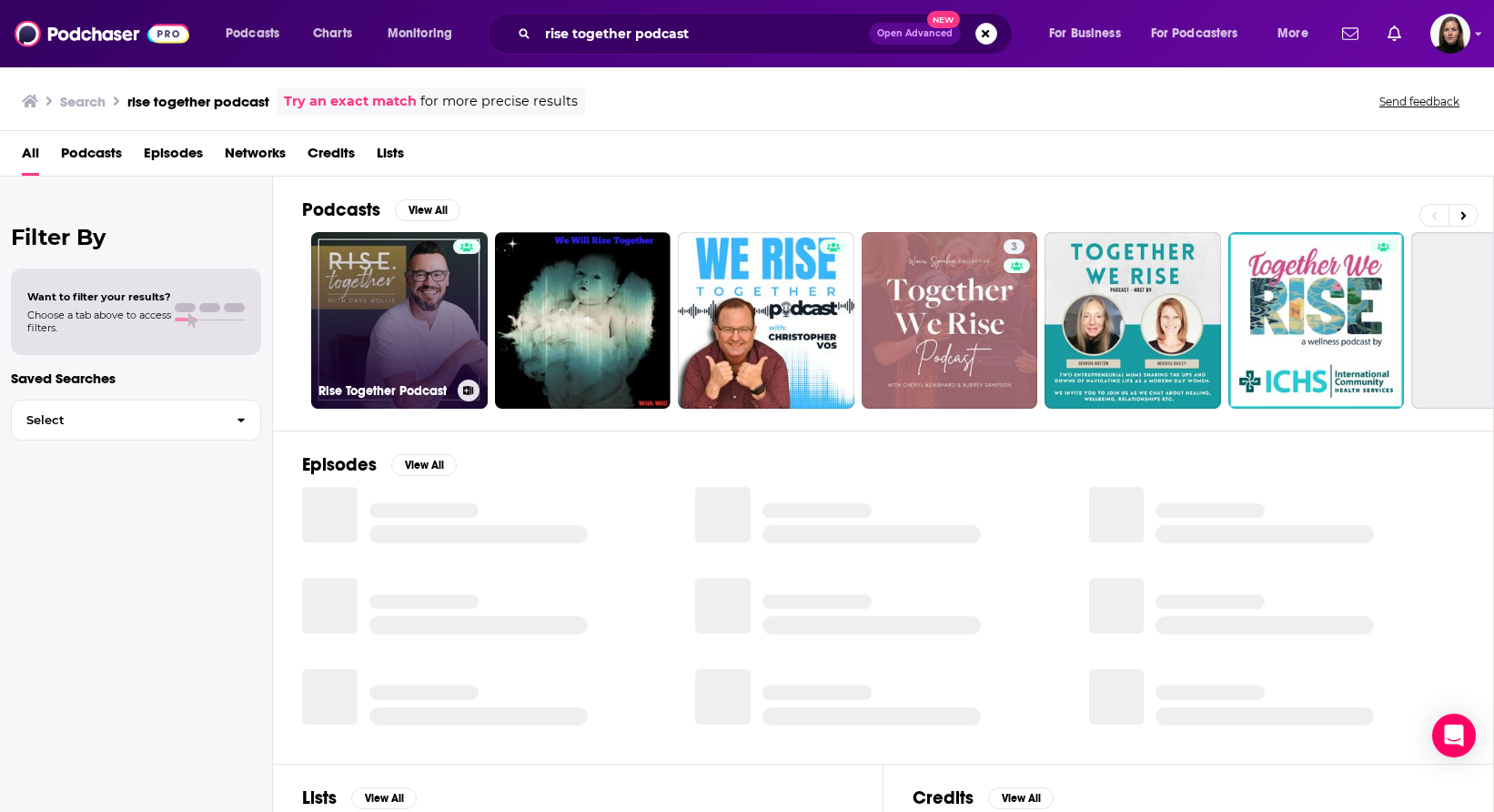
click at [392, 336] on link "Rise Together Podcast" at bounding box center [399, 320] width 176 height 176
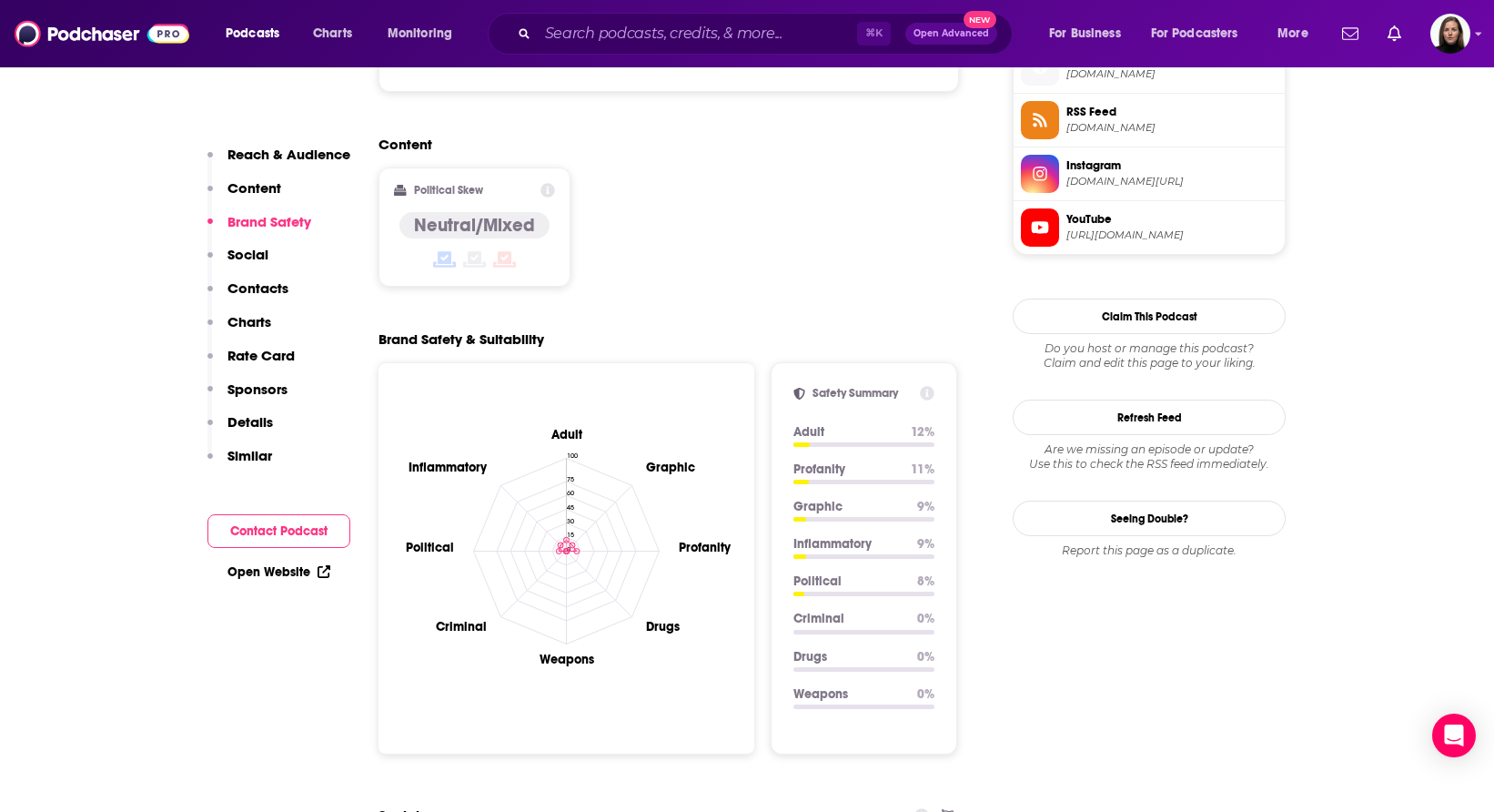
scroll to position [1507, 0]
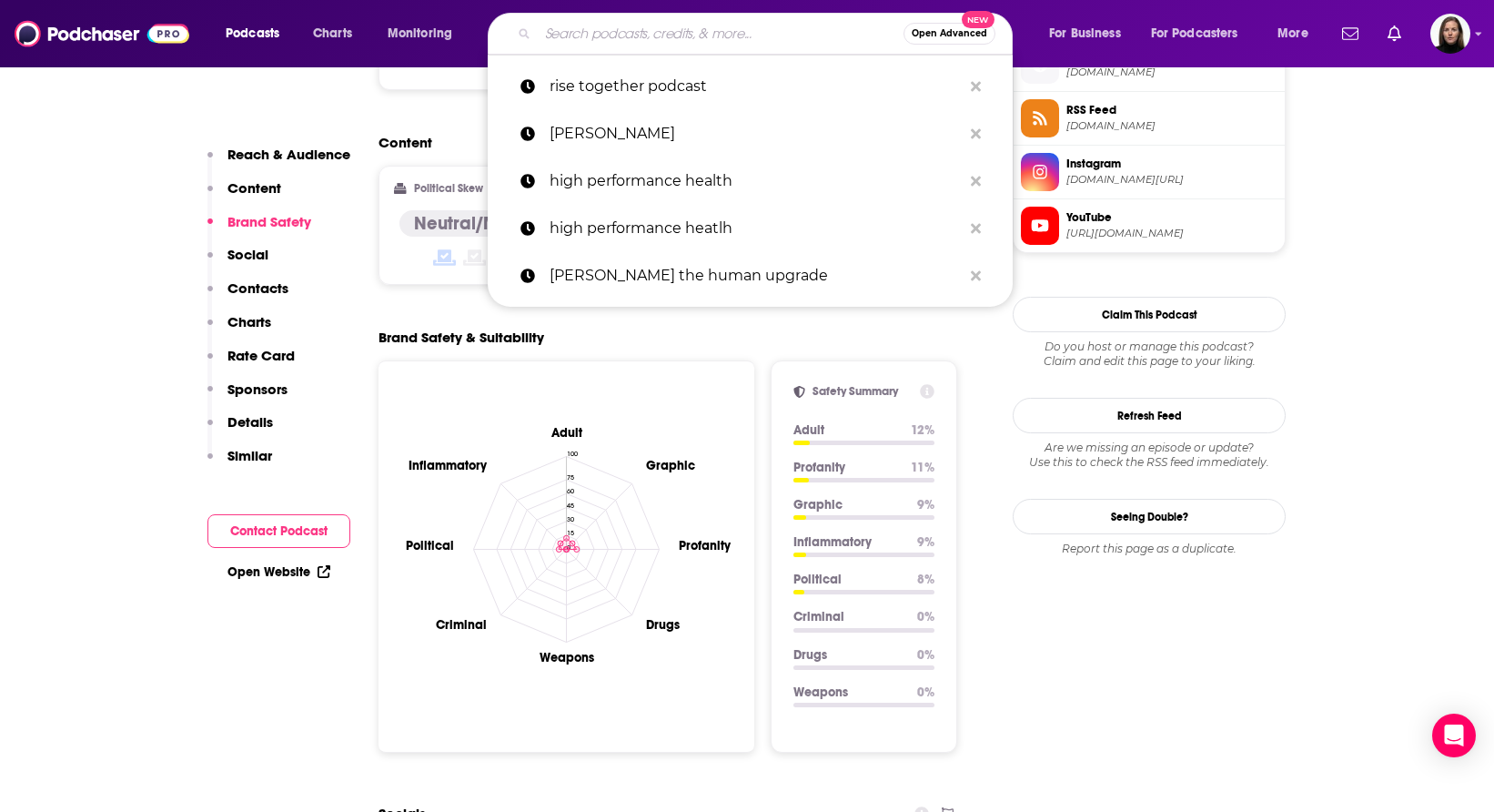
click at [560, 32] on input "Search podcasts, credits, & more..." at bounding box center [720, 33] width 366 height 29
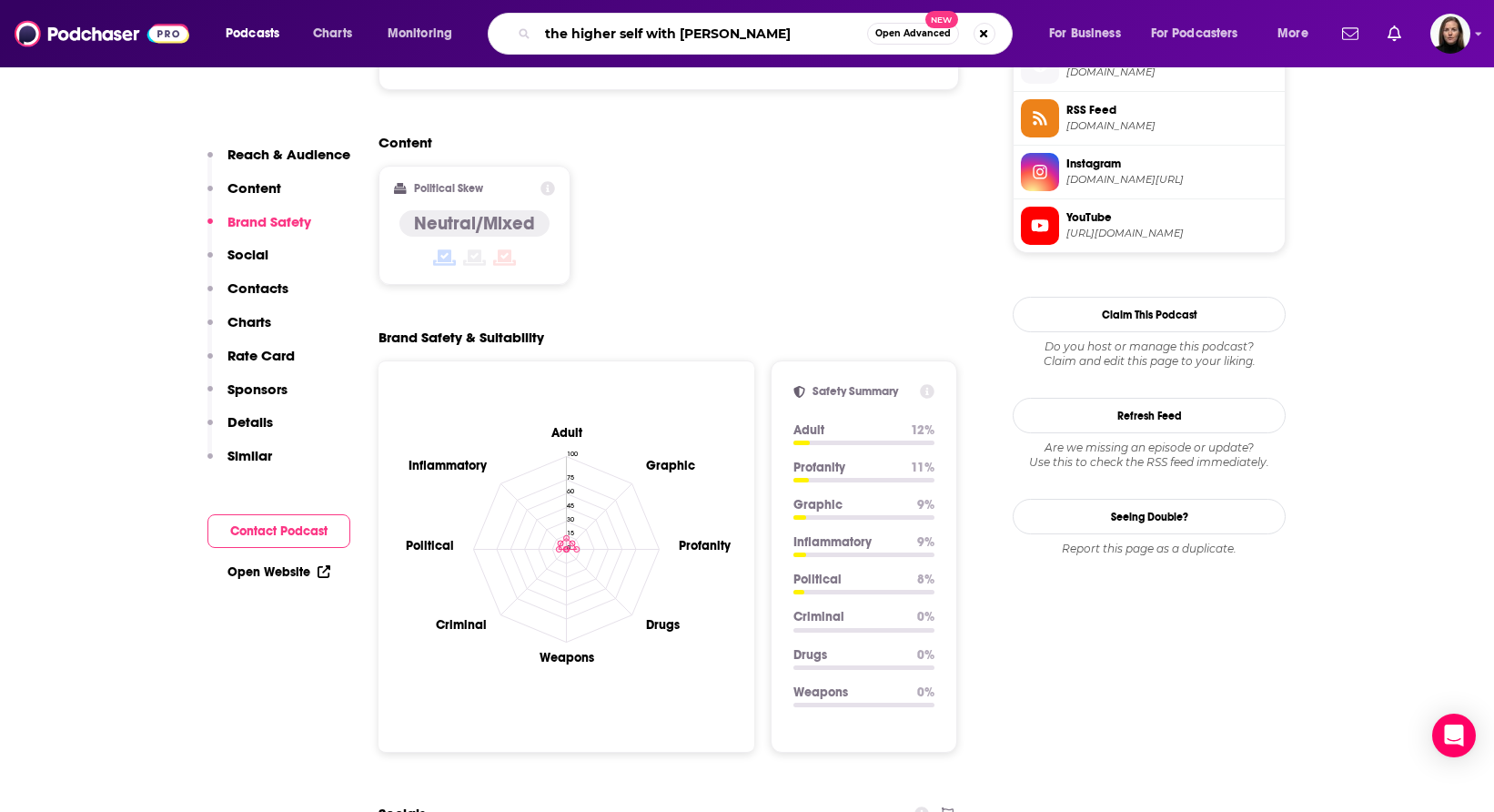
type input "the higher self with [PERSON_NAME]"
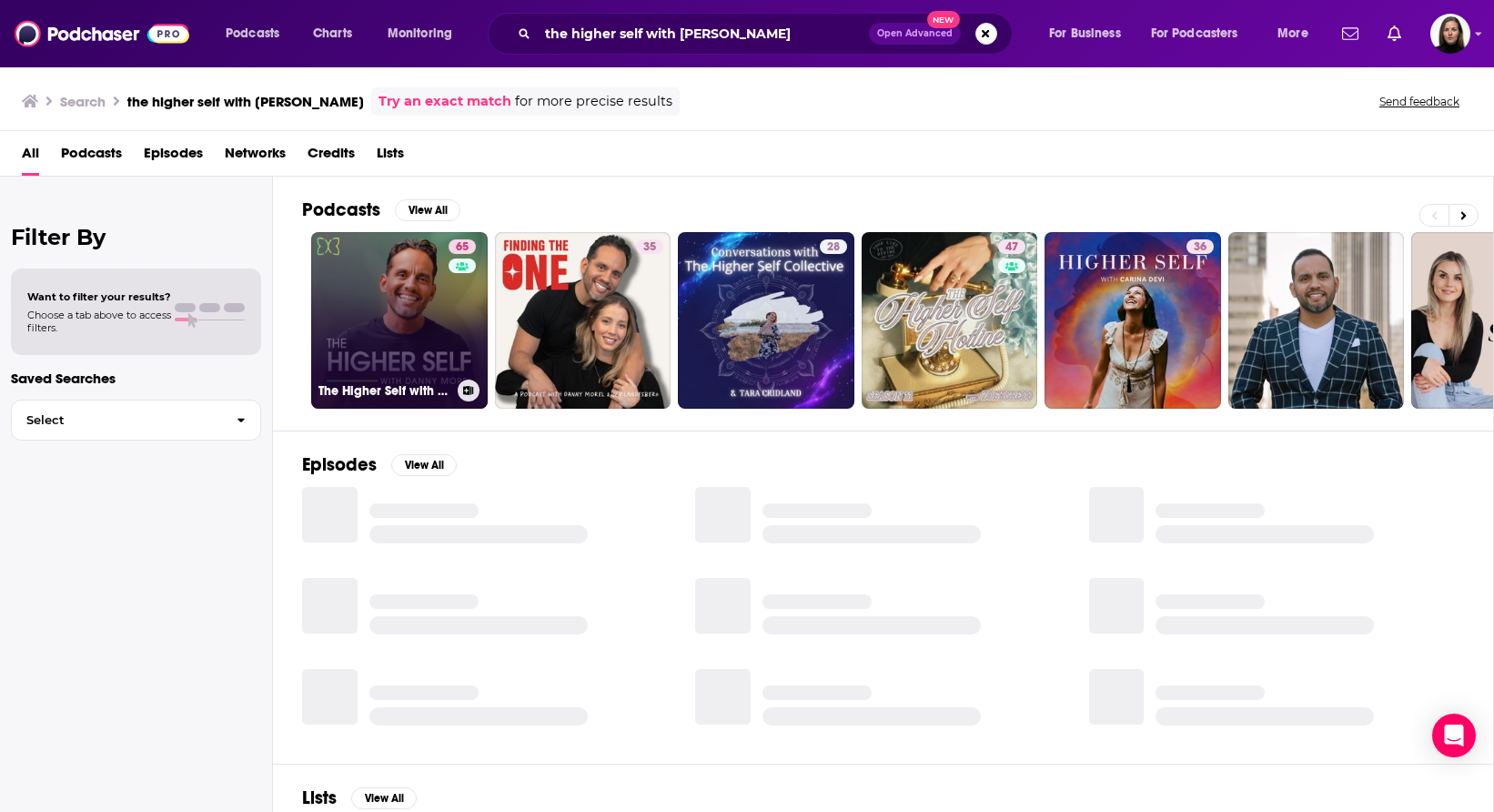
click at [408, 330] on link "65 The Higher Self with [PERSON_NAME]" at bounding box center [399, 320] width 176 height 176
